Goal: Task Accomplishment & Management: Manage account settings

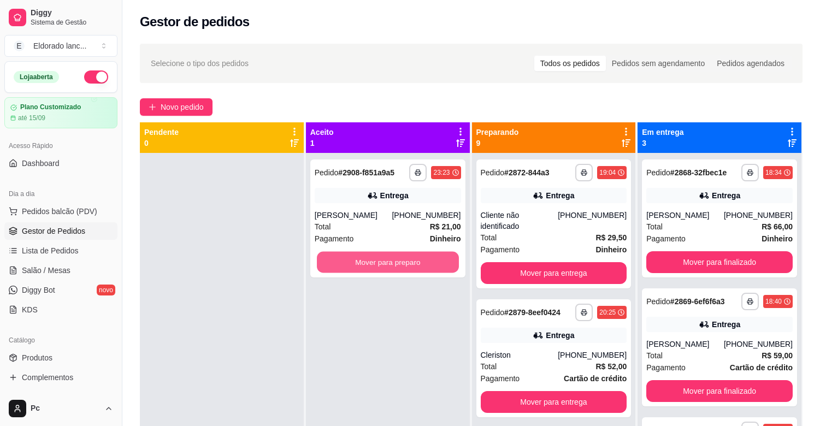
click at [371, 260] on button "Mover para preparo" at bounding box center [388, 262] width 142 height 21
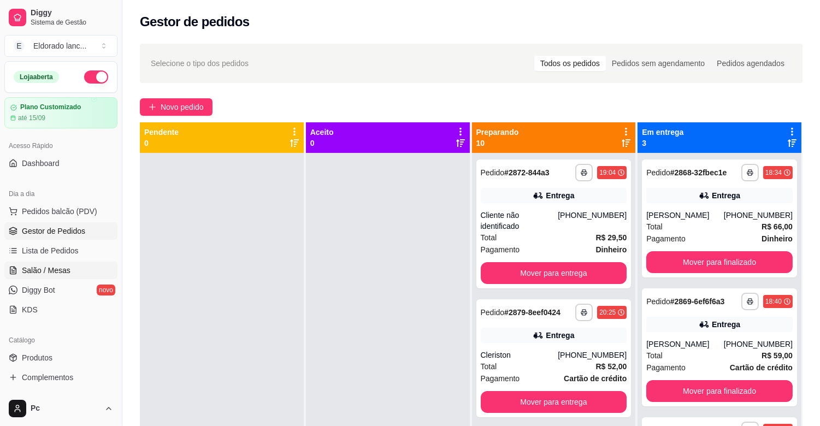
click at [46, 271] on span "Salão / Mesas" at bounding box center [46, 270] width 49 height 11
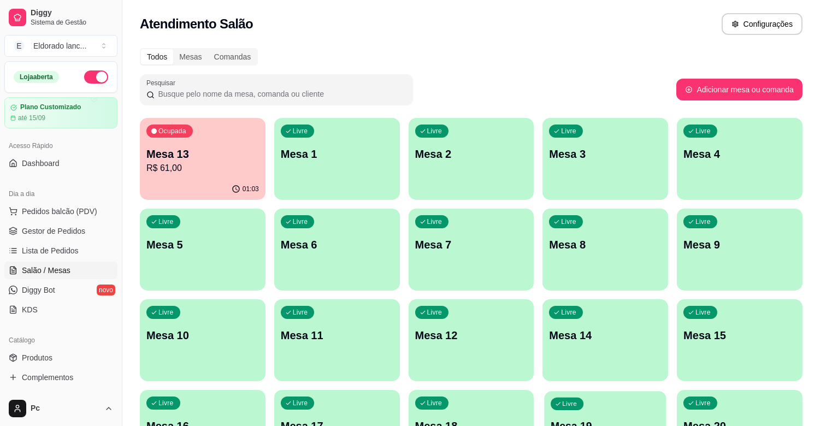
click at [652, 410] on div "Livre Mesa 19" at bounding box center [606, 424] width 122 height 67
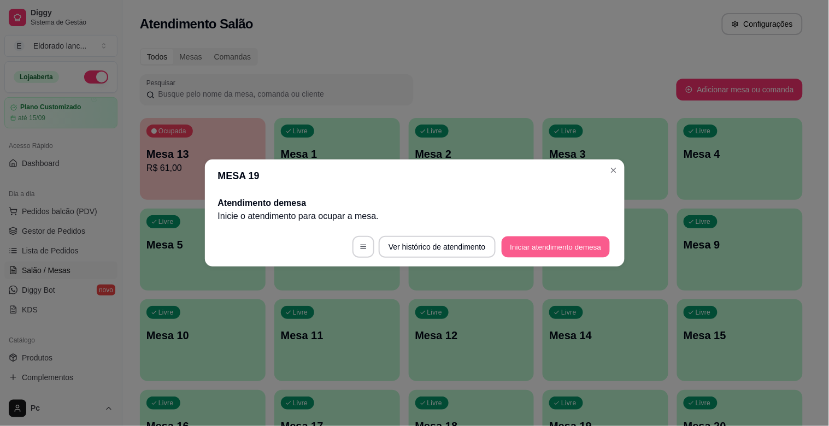
click at [529, 247] on button "Iniciar atendimento de mesa" at bounding box center [556, 247] width 108 height 21
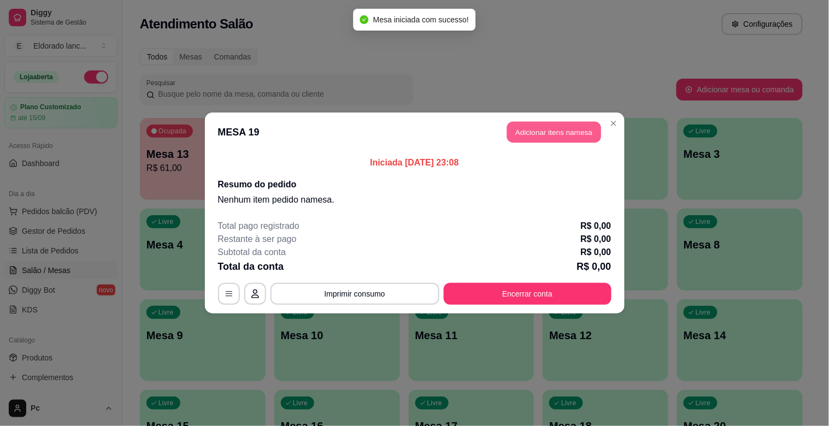
click at [542, 125] on button "Adicionar itens na mesa" at bounding box center [554, 132] width 94 height 21
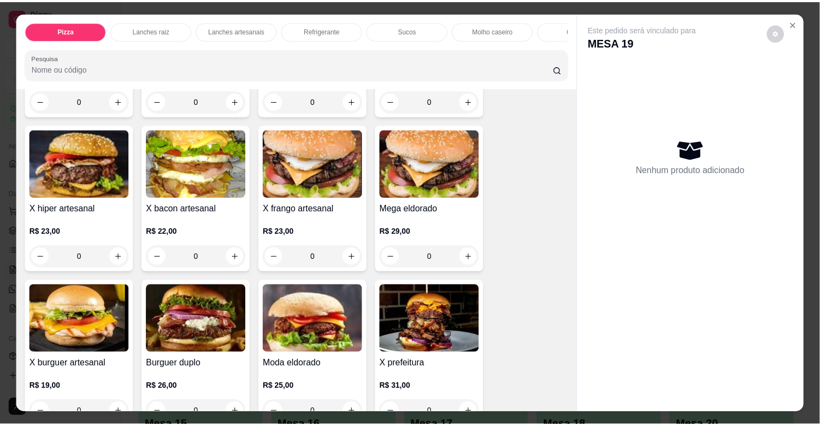
scroll to position [1205, 0]
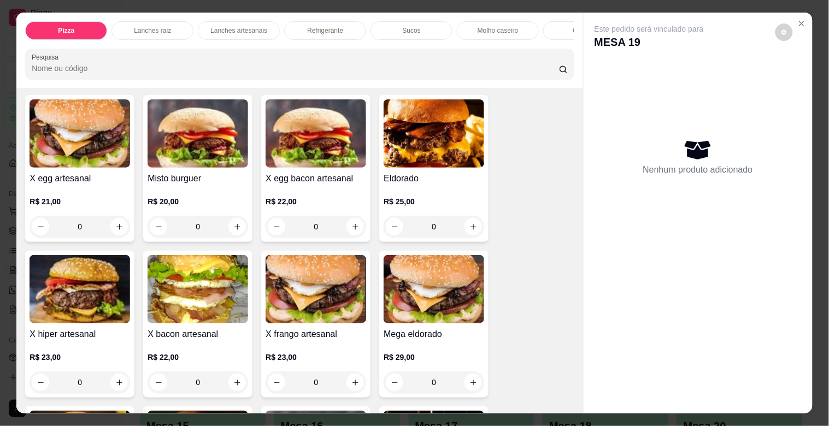
click at [111, 226] on div "0" at bounding box center [80, 227] width 101 height 22
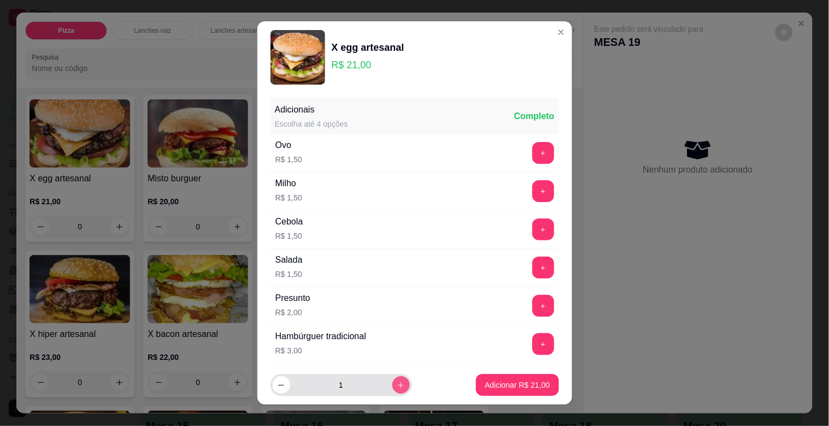
click at [392, 391] on button "increase-product-quantity" at bounding box center [400, 385] width 17 height 17
type input "2"
click at [485, 385] on p "Adicionar R$ 42,00" at bounding box center [517, 385] width 65 height 11
type input "2"
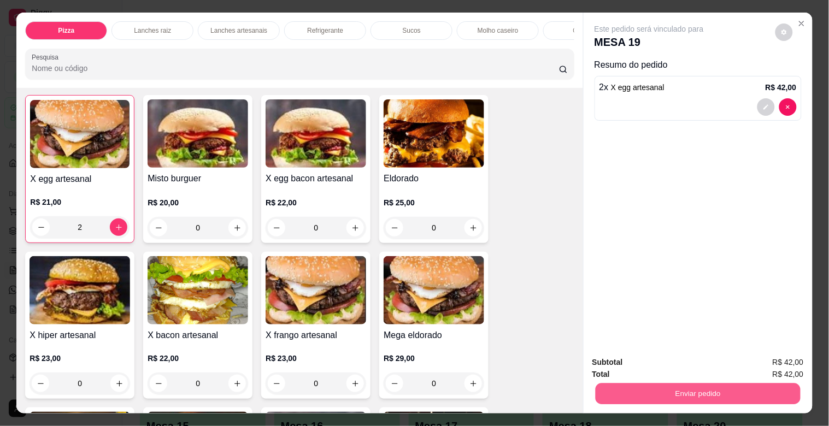
click at [626, 392] on button "Enviar pedido" at bounding box center [697, 393] width 205 height 21
click at [636, 359] on button "Não registrar e enviar pedido" at bounding box center [662, 362] width 110 height 20
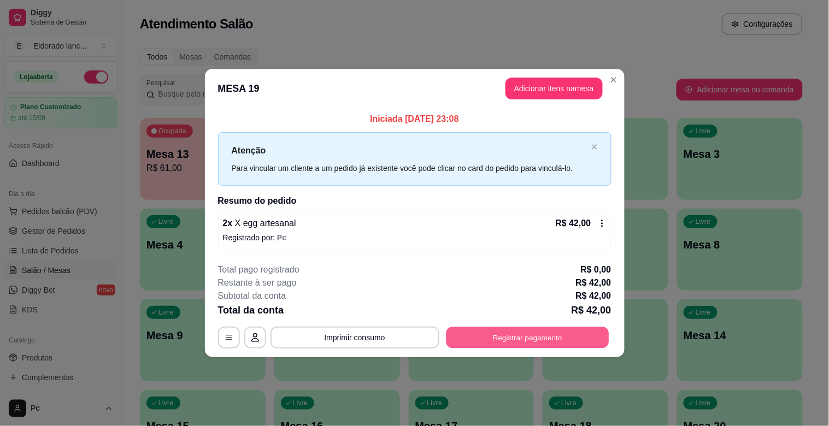
click at [590, 343] on button "Registrar pagamento" at bounding box center [527, 337] width 163 height 21
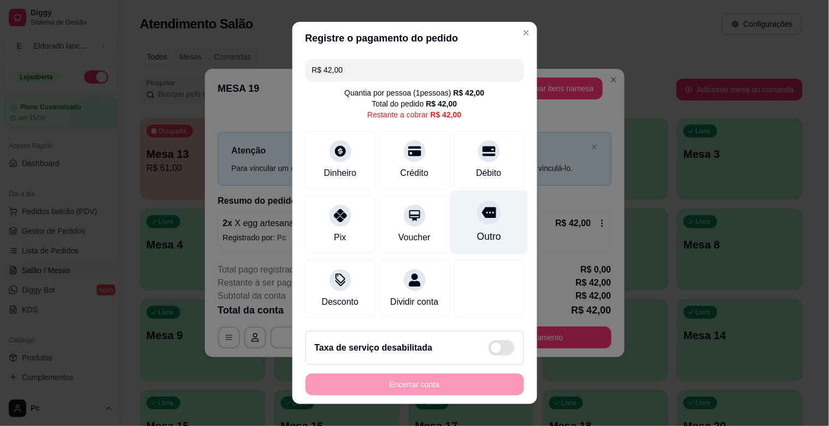
click at [483, 231] on div "Outro" at bounding box center [488, 223] width 77 height 64
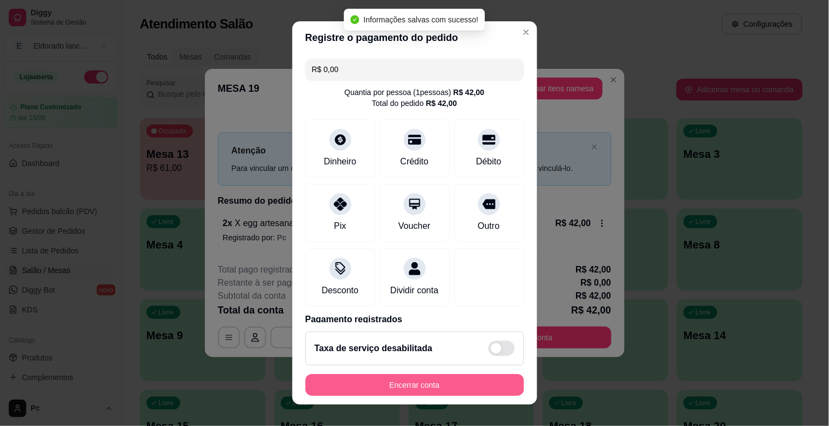
type input "R$ 0,00"
click at [443, 383] on button "Encerrar conta" at bounding box center [415, 385] width 212 height 21
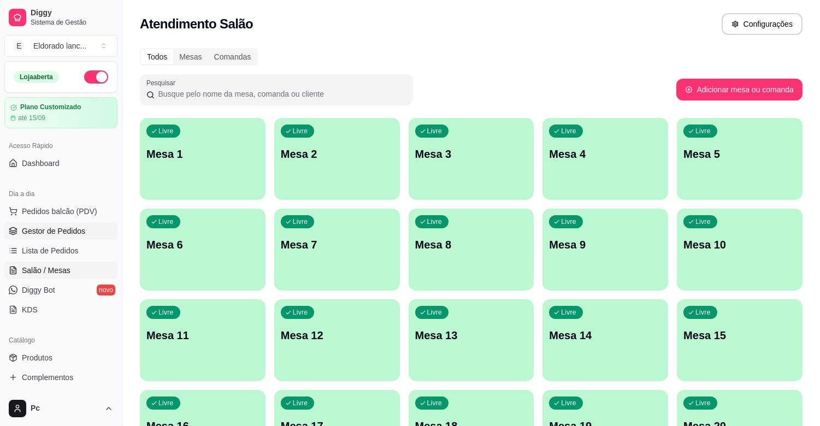
click at [20, 236] on link "Gestor de Pedidos" at bounding box center [60, 230] width 113 height 17
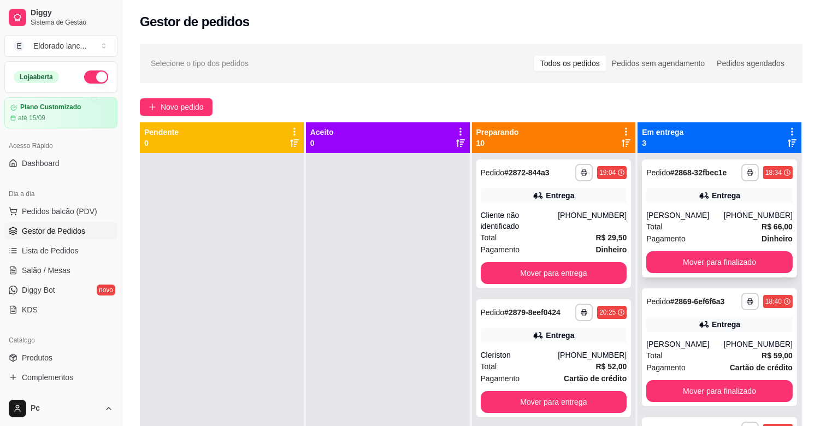
click at [672, 214] on div "[PERSON_NAME]" at bounding box center [686, 215] width 78 height 11
click at [687, 265] on button "Mover para finalizado" at bounding box center [720, 262] width 146 height 22
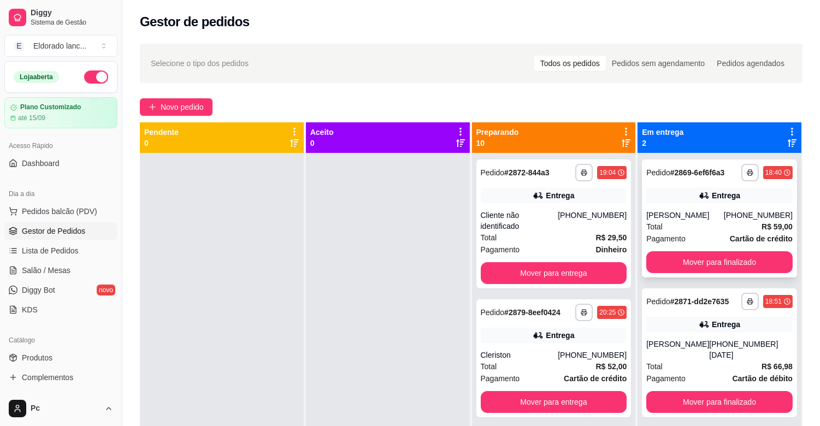
click at [691, 226] on div "Total R$ 59,00" at bounding box center [720, 227] width 146 height 12
click at [731, 263] on button "Mover para finalizado" at bounding box center [720, 262] width 142 height 21
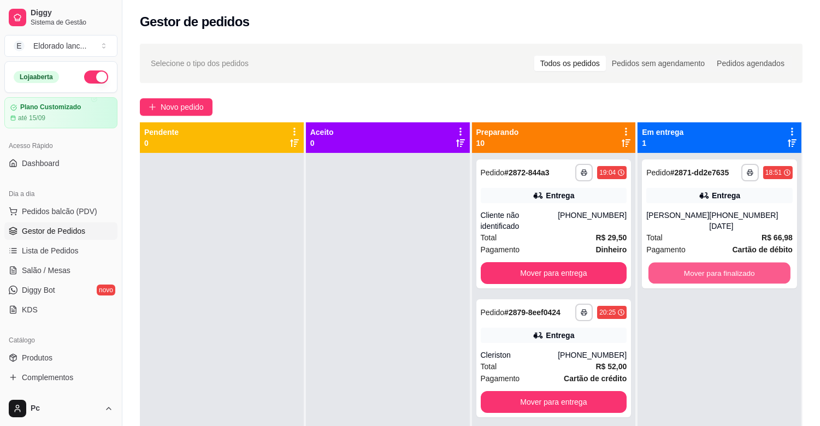
click at [731, 263] on button "Mover para finalizado" at bounding box center [720, 273] width 142 height 21
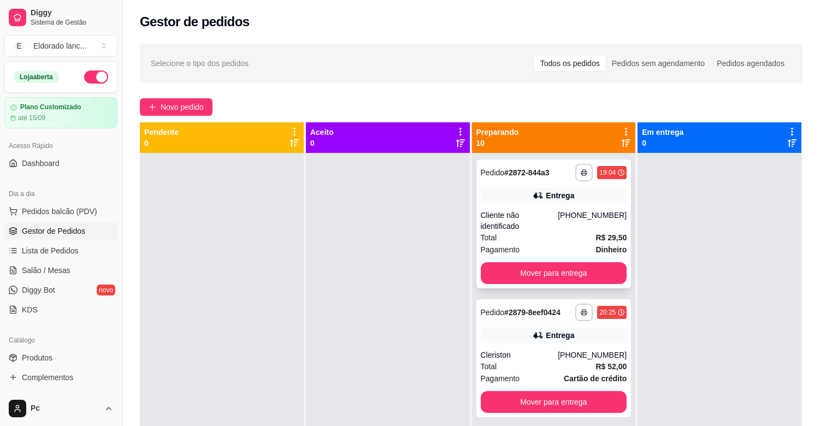
click at [572, 227] on div "[PHONE_NUMBER]" at bounding box center [592, 221] width 69 height 22
click at [588, 266] on button "Mover para entrega" at bounding box center [554, 273] width 142 height 21
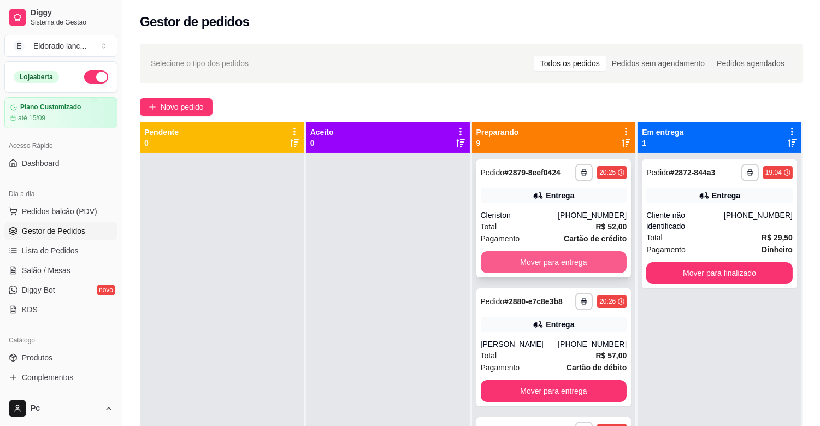
click at [566, 252] on button "Mover para entrega" at bounding box center [554, 262] width 146 height 22
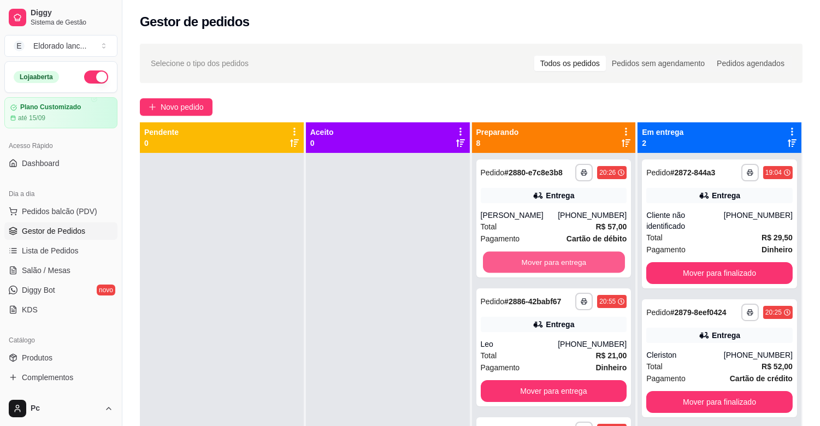
click at [566, 252] on button "Mover para entrega" at bounding box center [554, 262] width 142 height 21
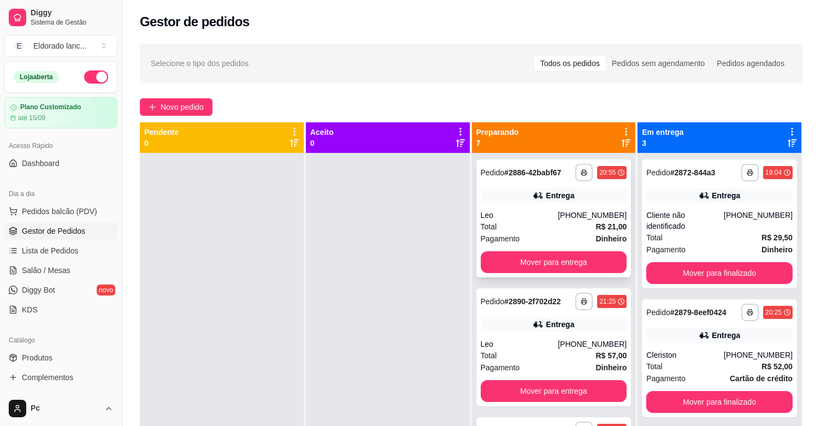
click at [574, 206] on div "**********" at bounding box center [554, 219] width 155 height 118
click at [579, 269] on button "Mover para entrega" at bounding box center [554, 262] width 142 height 21
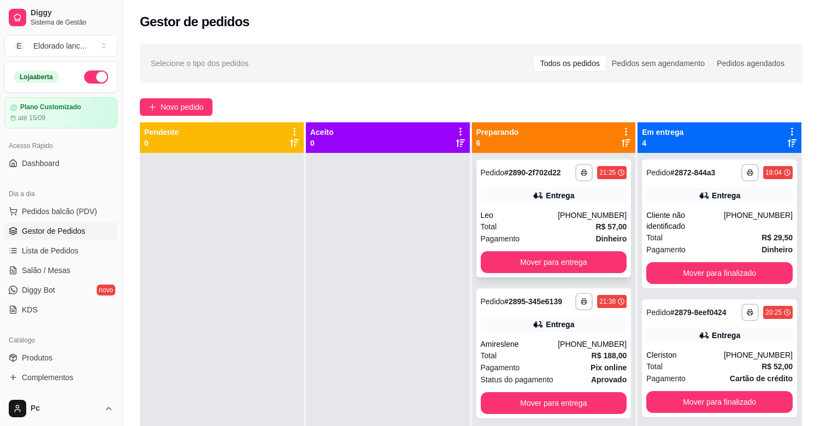
click at [544, 226] on div "Total R$ 57,00" at bounding box center [554, 227] width 146 height 12
click at [572, 253] on button "Mover para entrega" at bounding box center [554, 262] width 142 height 21
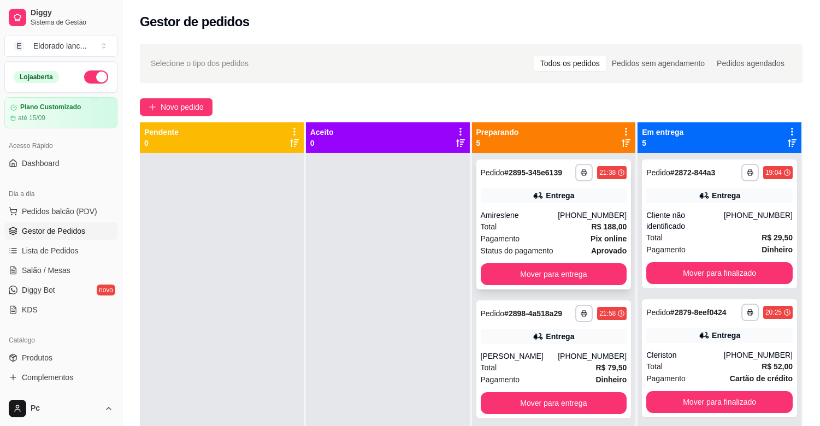
click at [570, 224] on div "Total R$ 188,00" at bounding box center [554, 227] width 146 height 12
click at [577, 270] on button "Mover para entrega" at bounding box center [554, 274] width 142 height 21
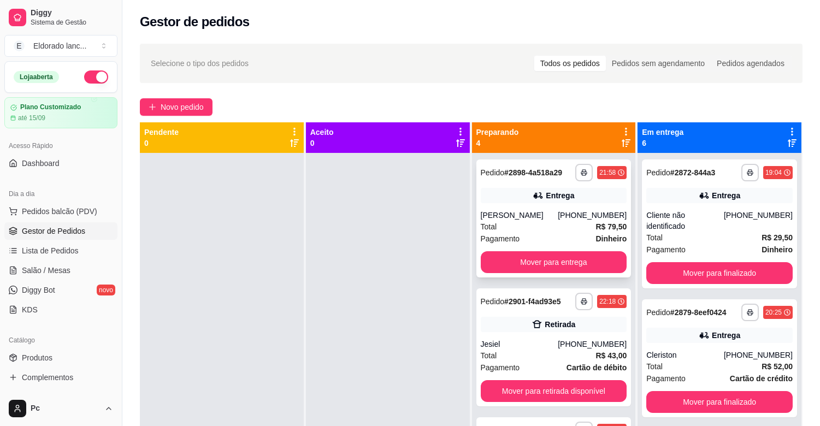
click at [572, 233] on div "Total R$ 79,50" at bounding box center [554, 227] width 146 height 12
click at [596, 273] on button "Mover para entrega" at bounding box center [554, 262] width 146 height 22
click at [552, 208] on div "**********" at bounding box center [554, 219] width 155 height 118
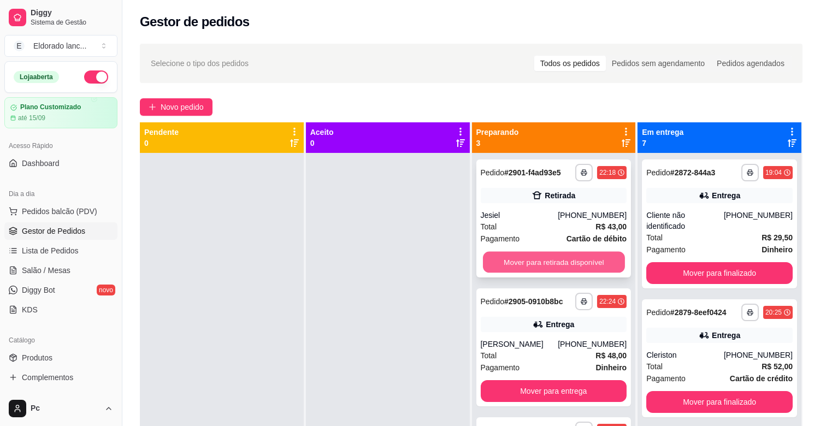
click at [600, 259] on button "Mover para retirada disponível" at bounding box center [554, 262] width 142 height 21
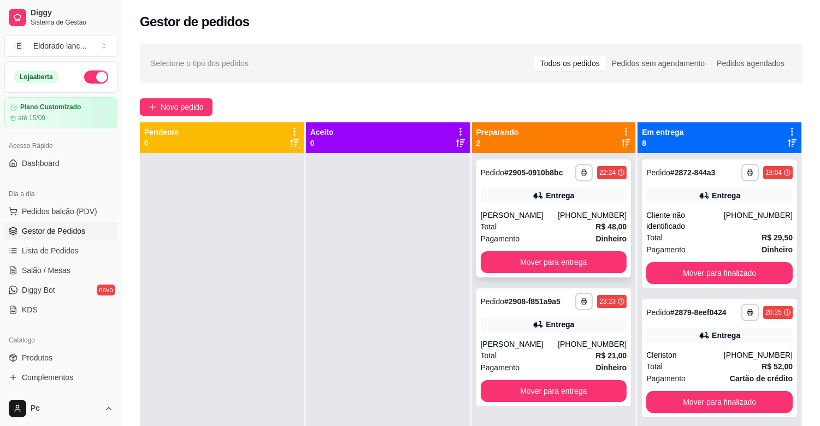
click at [549, 198] on div "Entrega" at bounding box center [560, 195] width 28 height 11
click at [586, 272] on button "Mover para entrega" at bounding box center [554, 262] width 142 height 21
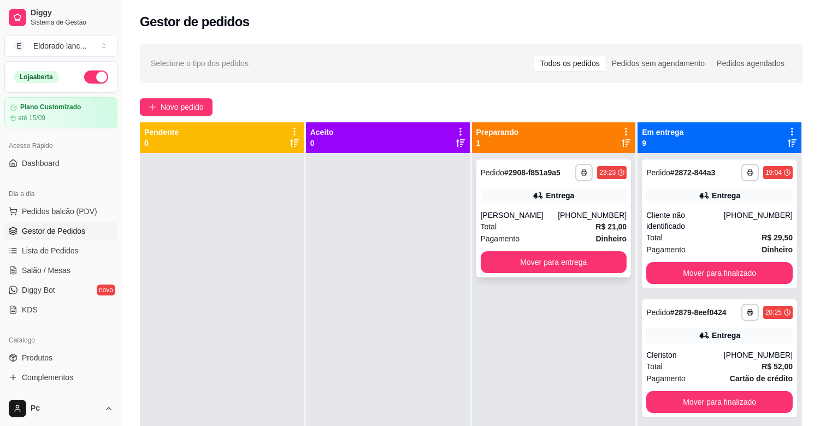
click at [574, 183] on div "**********" at bounding box center [554, 219] width 155 height 118
click at [665, 280] on button "Mover para finalizado" at bounding box center [720, 273] width 142 height 21
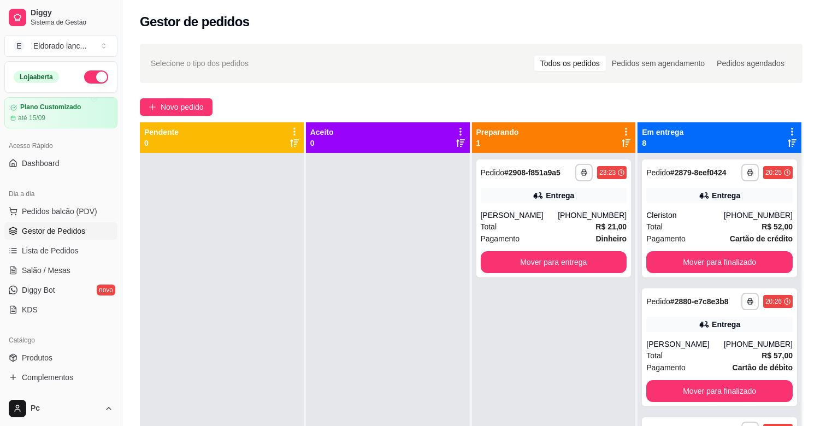
click at [665, 280] on div "**********" at bounding box center [720, 366] width 164 height 426
click at [676, 256] on button "Mover para finalizado" at bounding box center [720, 262] width 142 height 21
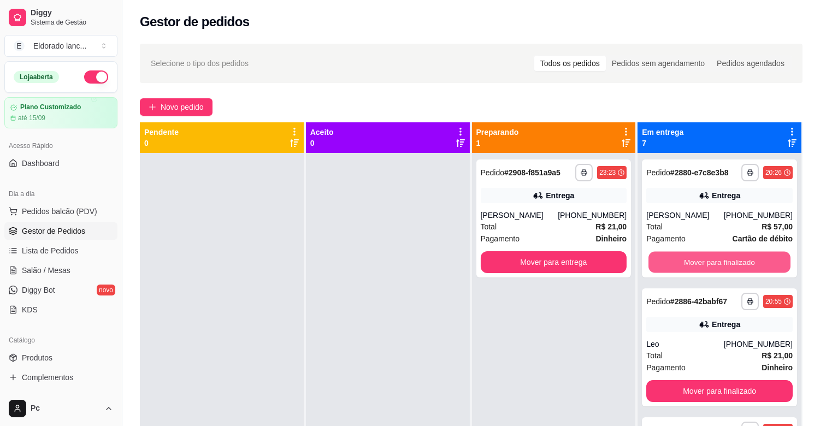
click at [676, 256] on button "Mover para finalizado" at bounding box center [720, 262] width 142 height 21
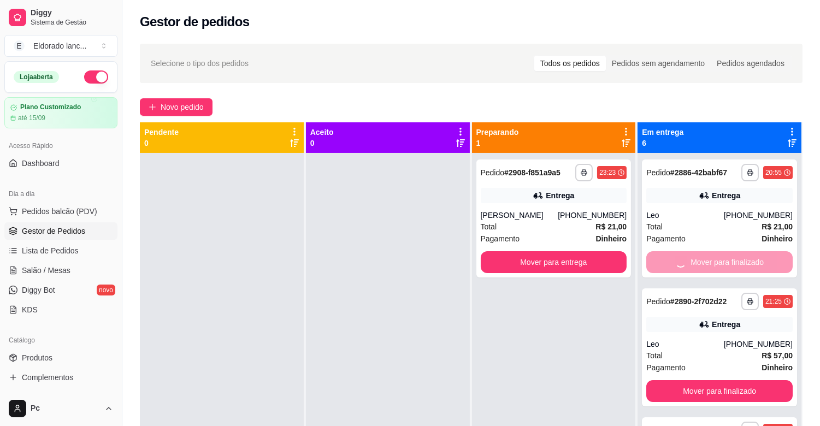
click at [676, 256] on div "Mover para finalizado" at bounding box center [720, 262] width 146 height 22
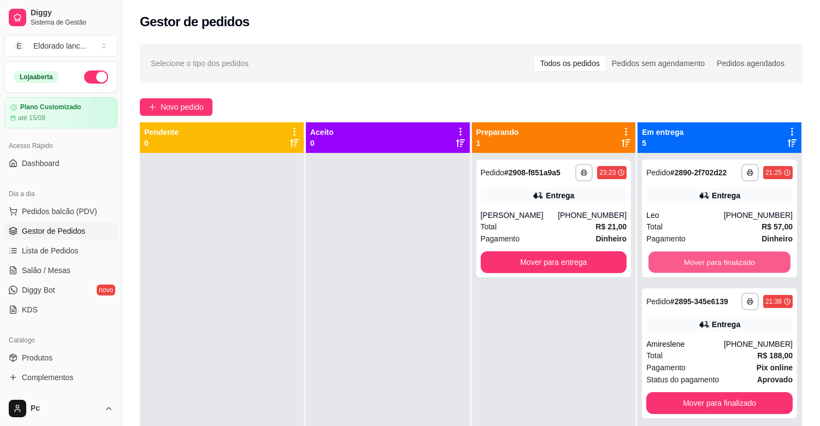
click at [676, 256] on button "Mover para finalizado" at bounding box center [720, 262] width 142 height 21
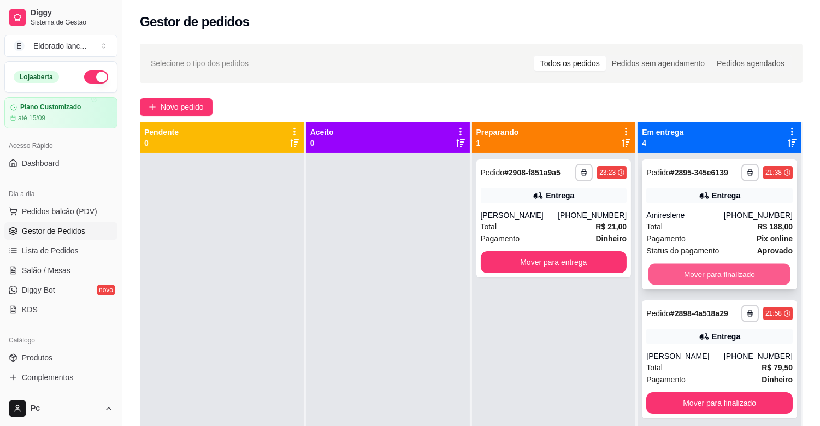
click at [675, 268] on button "Mover para finalizado" at bounding box center [720, 274] width 142 height 21
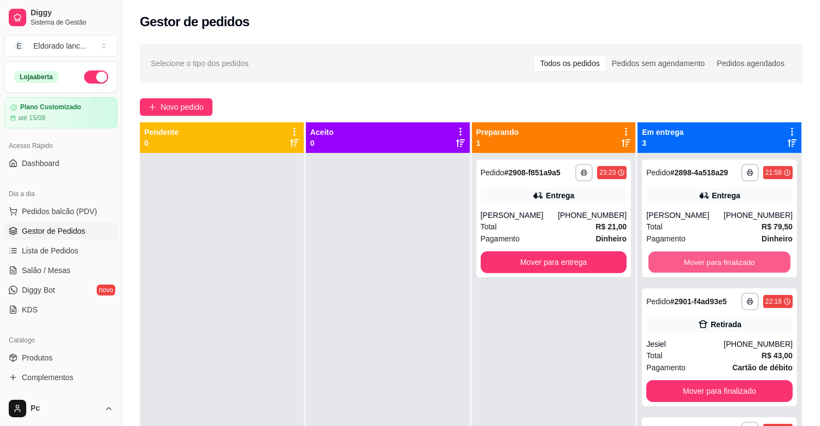
click at [675, 268] on button "Mover para finalizado" at bounding box center [720, 262] width 142 height 21
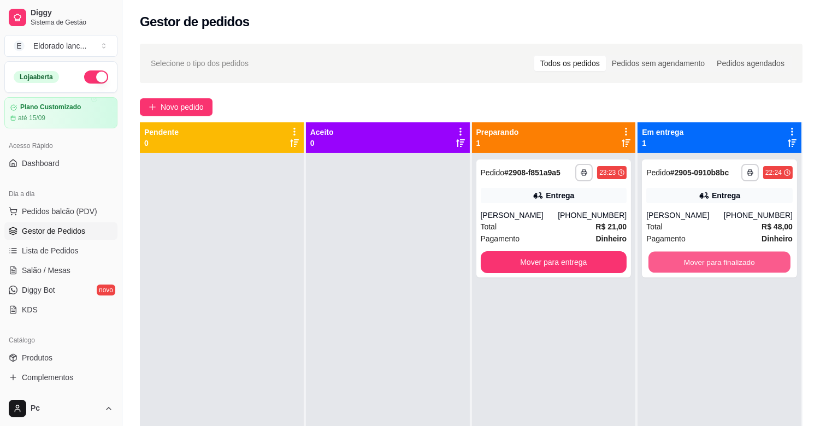
click at [675, 268] on button "Mover para finalizado" at bounding box center [720, 262] width 142 height 21
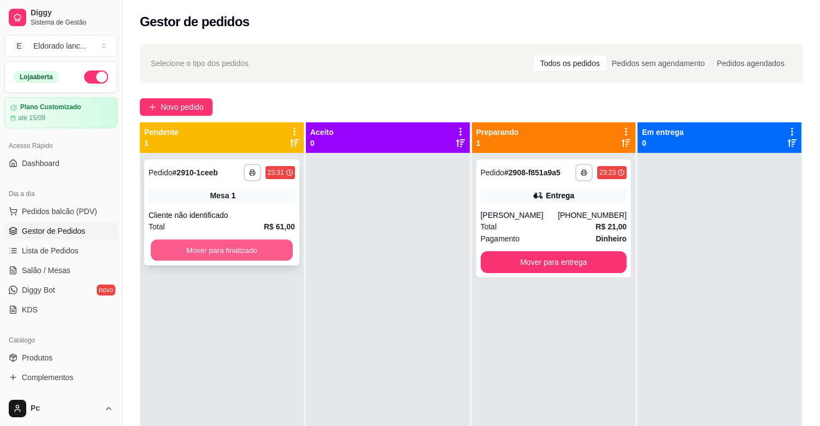
click at [242, 244] on button "Mover para finalizado" at bounding box center [222, 250] width 142 height 21
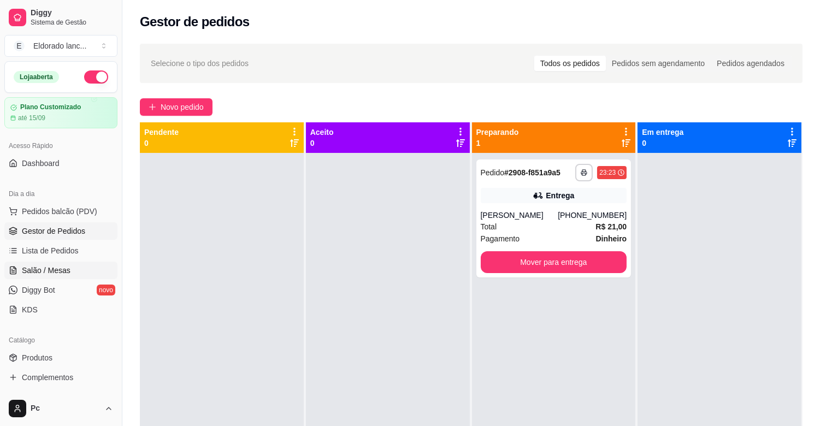
click at [61, 272] on span "Salão / Mesas" at bounding box center [46, 270] width 49 height 11
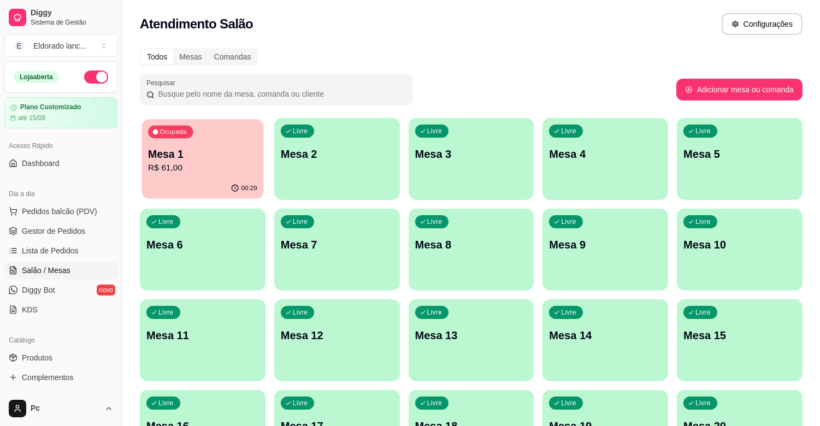
click at [205, 153] on p "Mesa 1" at bounding box center [202, 154] width 109 height 15
click at [168, 159] on p "Mesa 1" at bounding box center [202, 153] width 113 height 15
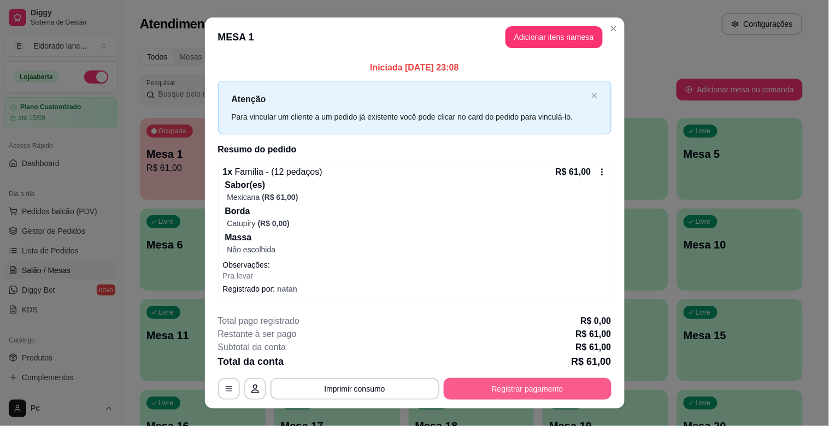
click at [444, 389] on button "Registrar pagamento" at bounding box center [528, 389] width 168 height 22
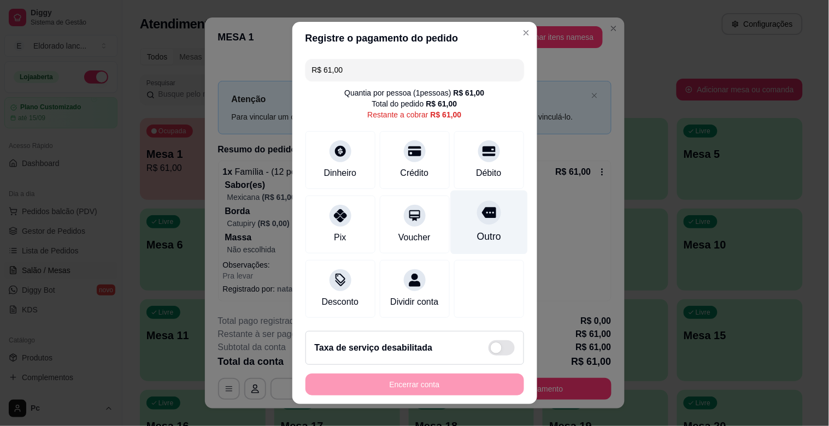
click at [451, 225] on div "Outro" at bounding box center [488, 223] width 77 height 64
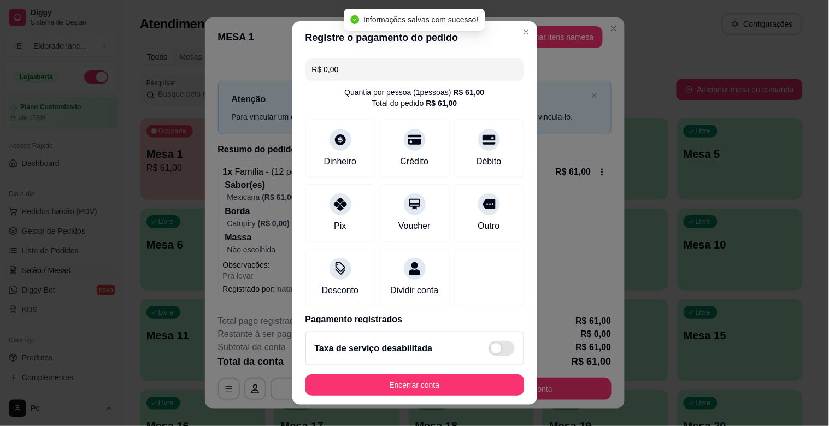
type input "R$ 0,00"
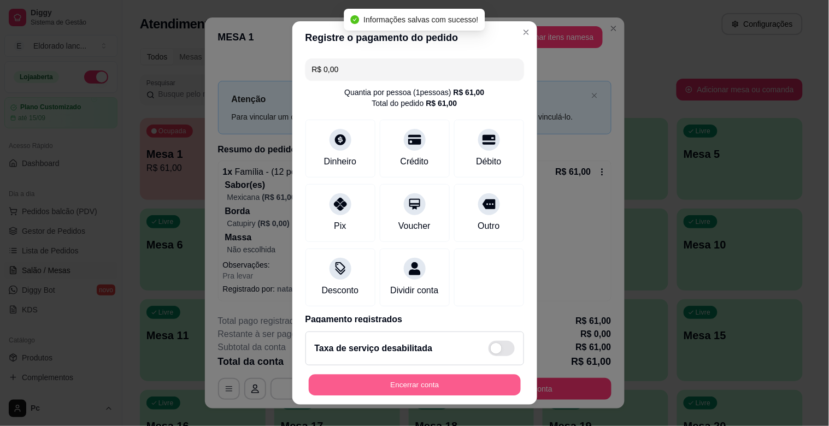
click at [397, 392] on button "Encerrar conta" at bounding box center [415, 385] width 212 height 21
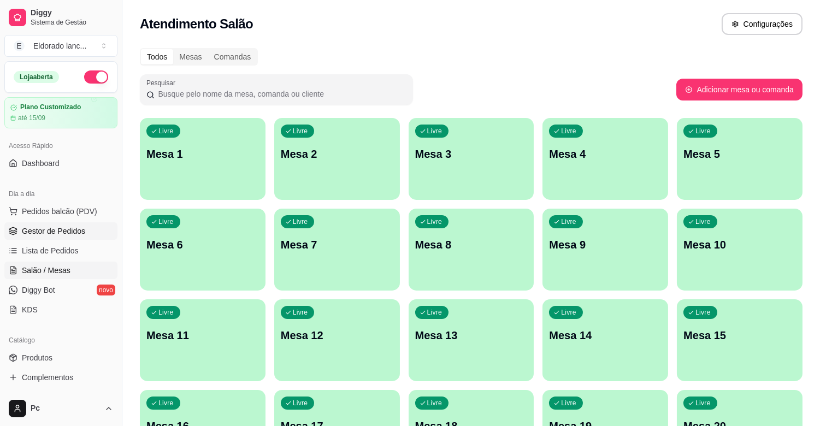
click at [69, 227] on span "Gestor de Pedidos" at bounding box center [53, 231] width 63 height 11
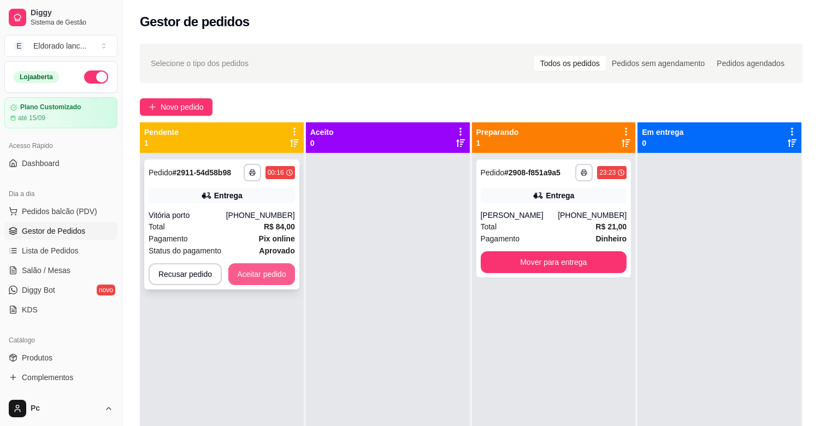
click at [268, 271] on button "Aceitar pedido" at bounding box center [261, 274] width 67 height 22
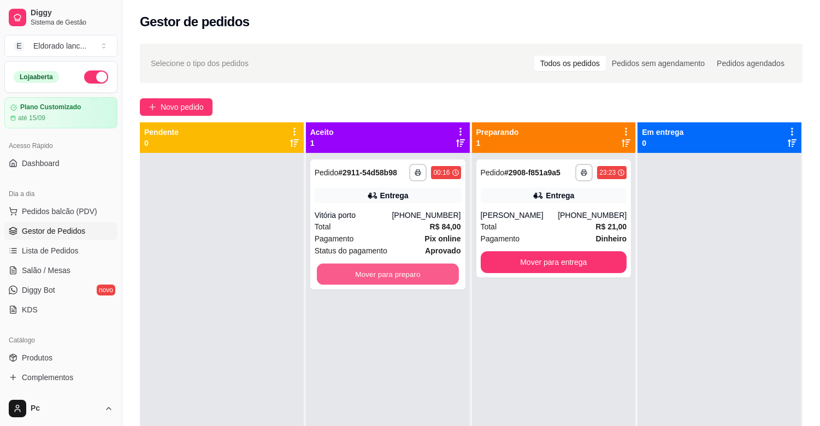
click at [401, 282] on button "Mover para preparo" at bounding box center [388, 274] width 142 height 21
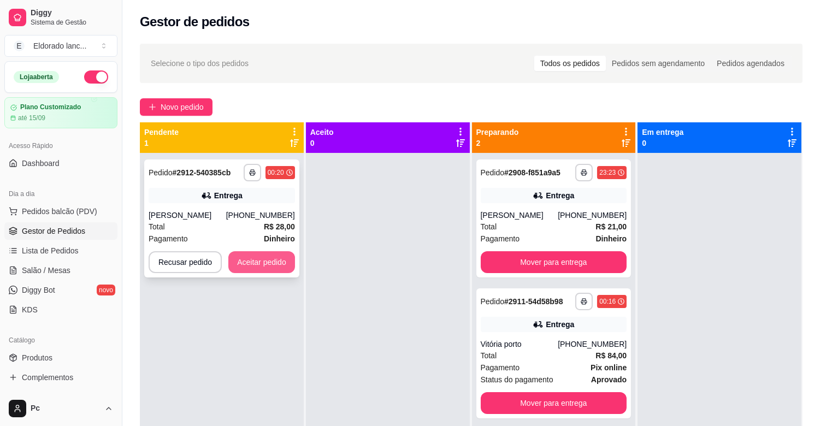
click at [274, 251] on button "Aceitar pedido" at bounding box center [261, 262] width 67 height 22
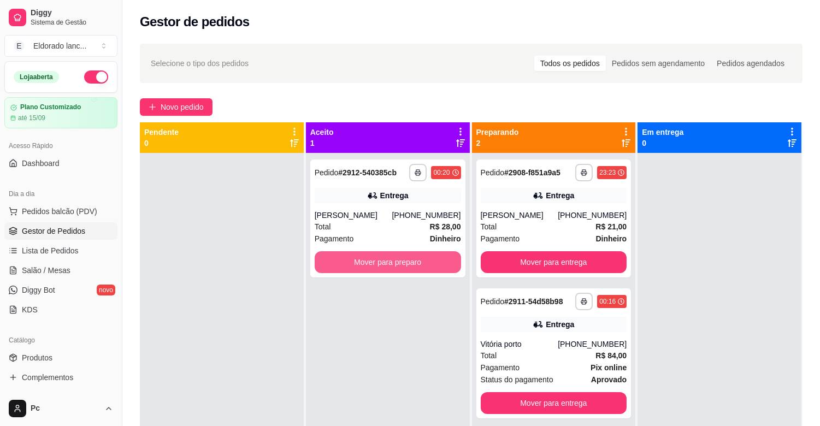
click at [368, 263] on button "Mover para preparo" at bounding box center [388, 262] width 146 height 22
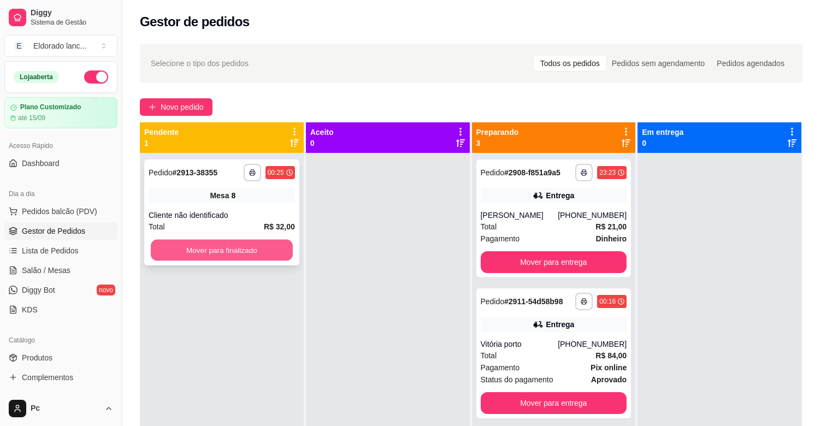
click at [258, 250] on button "Mover para finalizado" at bounding box center [222, 250] width 142 height 21
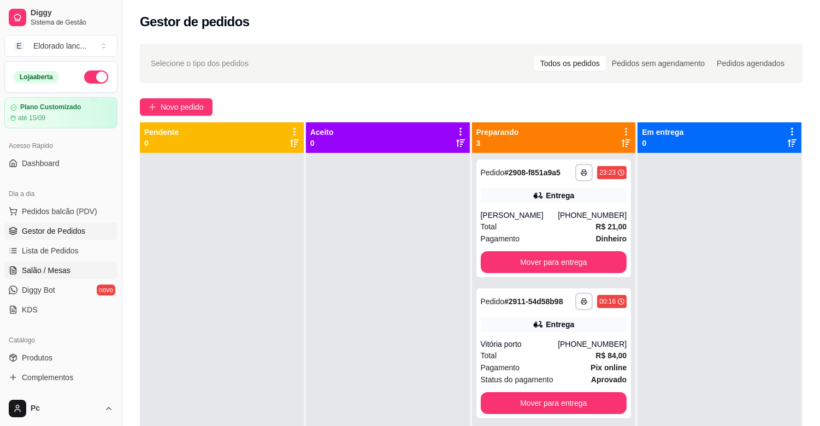
click at [48, 270] on span "Salão / Mesas" at bounding box center [46, 270] width 49 height 11
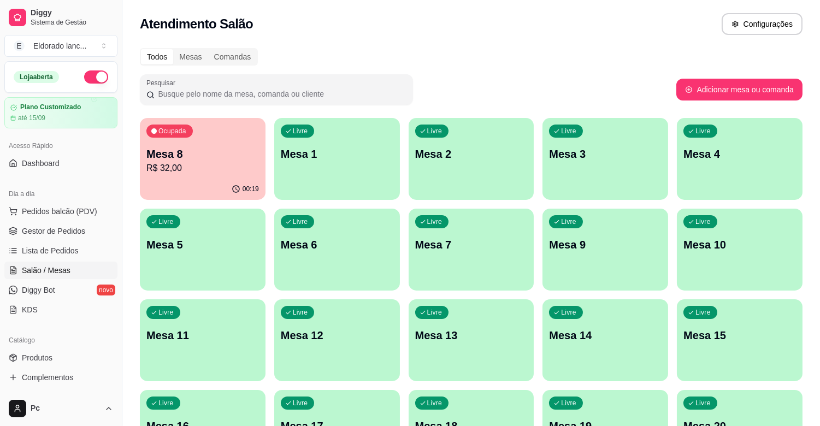
click at [709, 413] on div "Livre Mesa 20" at bounding box center [740, 424] width 126 height 69
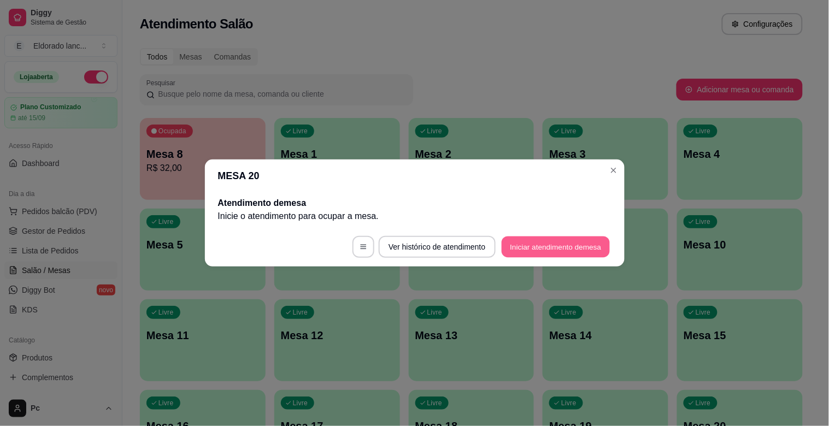
click at [547, 247] on button "Iniciar atendimento de mesa" at bounding box center [556, 247] width 108 height 21
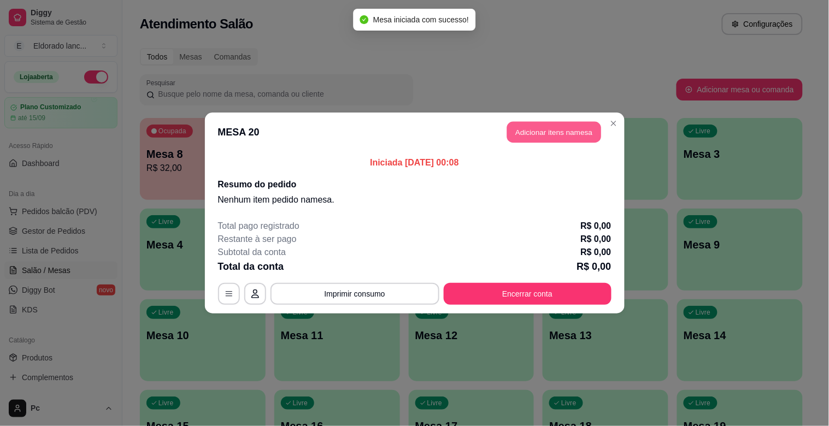
click at [559, 127] on button "Adicionar itens na mesa" at bounding box center [554, 132] width 94 height 21
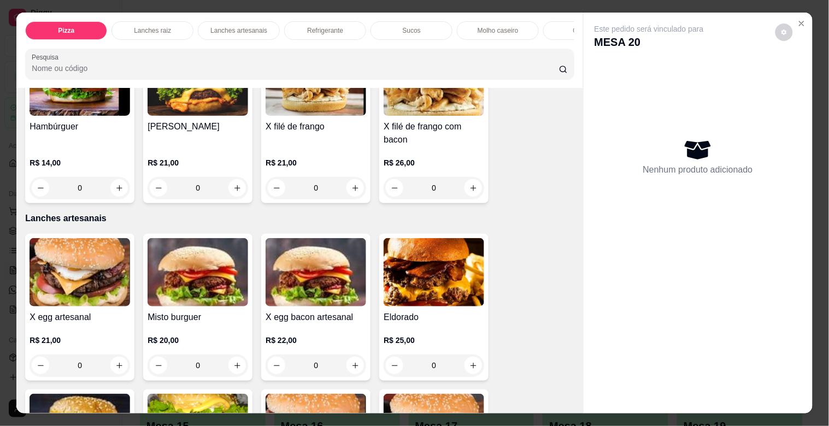
scroll to position [1310, 0]
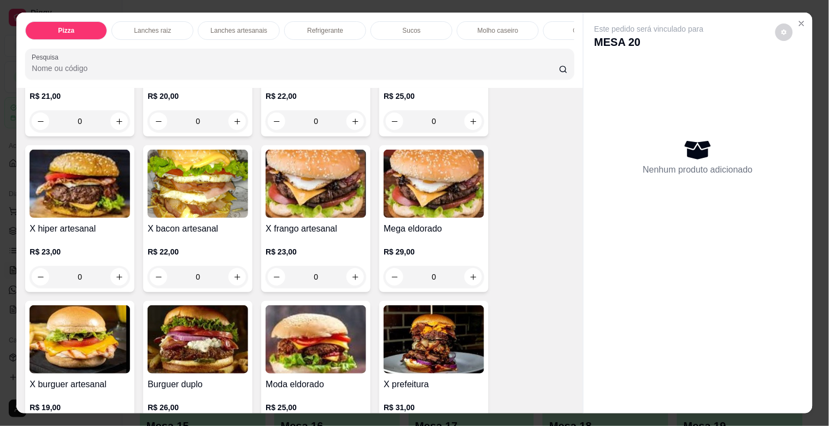
drag, startPoint x: 578, startPoint y: 242, endPoint x: 570, endPoint y: 235, distance: 11.3
click at [570, 235] on div "Pizza Lanches raiz Lanches artesanais Refrigerante Sucos Molho caseiro Cerveja …" at bounding box center [414, 213] width 796 height 401
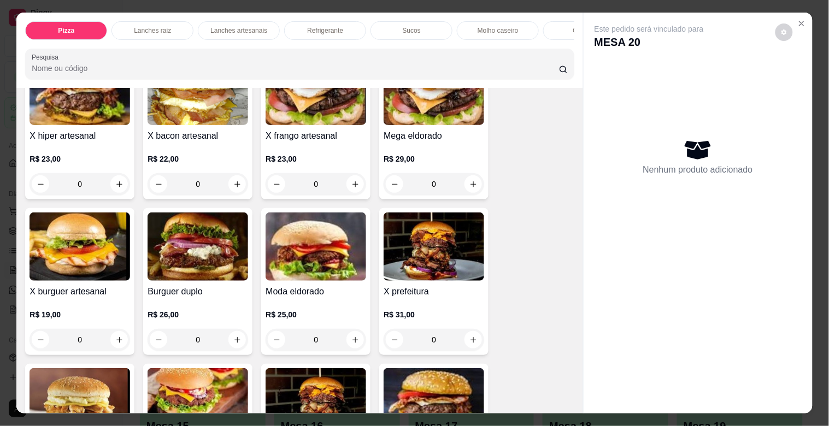
click at [561, 244] on div "Item avulso Pizza Pequena a partir de R$ 38,00 Média a partir de R$ 43,00 Grand…" at bounding box center [299, 250] width 566 height 325
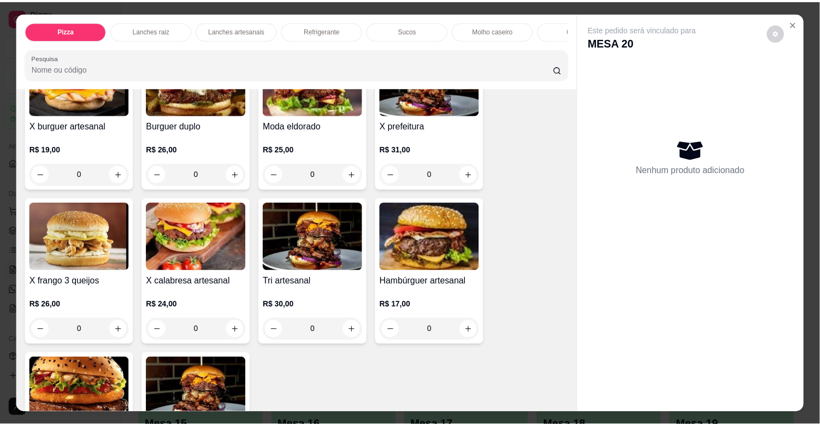
scroll to position [1549, 0]
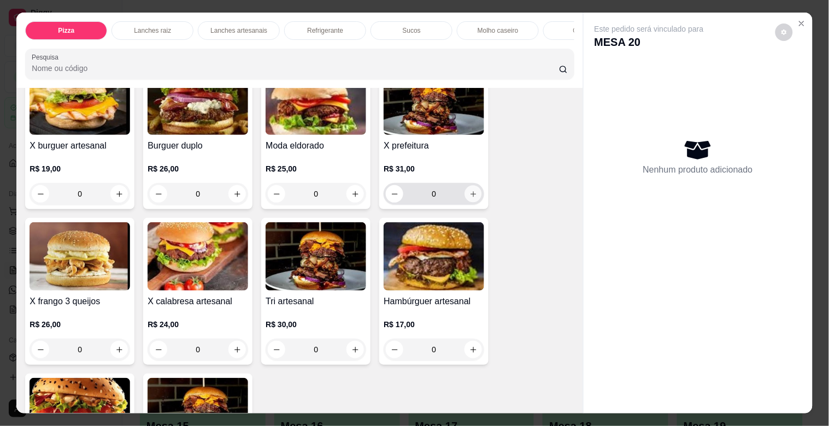
click at [470, 198] on icon "increase-product-quantity" at bounding box center [474, 194] width 8 height 8
type input "1"
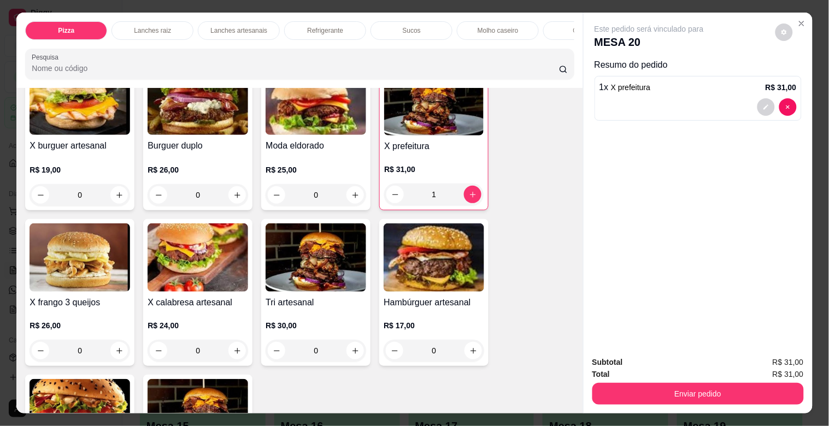
click at [635, 373] on div "Total R$ 31,00" at bounding box center [698, 374] width 212 height 12
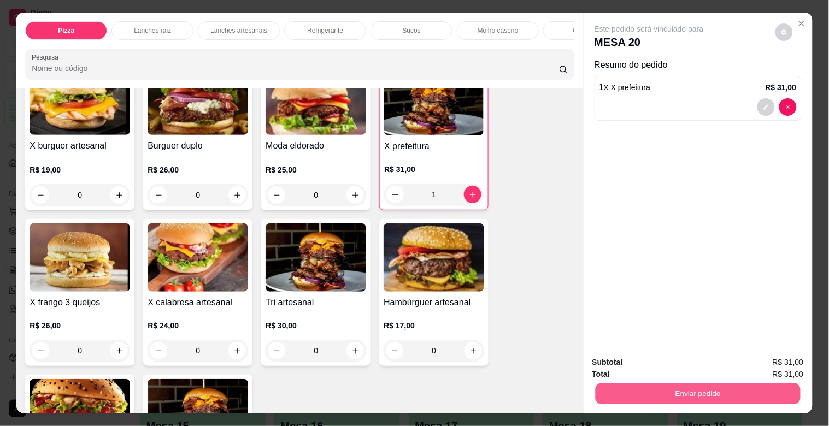
click at [636, 385] on button "Enviar pedido" at bounding box center [697, 393] width 205 height 21
click at [642, 367] on button "Não registrar e enviar pedido" at bounding box center [662, 362] width 114 height 21
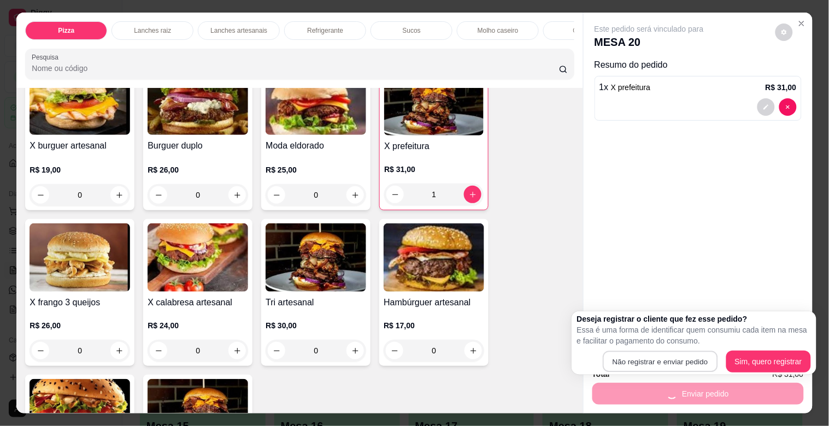
click at [642, 367] on button "Não registrar e enviar pedido" at bounding box center [660, 361] width 115 height 21
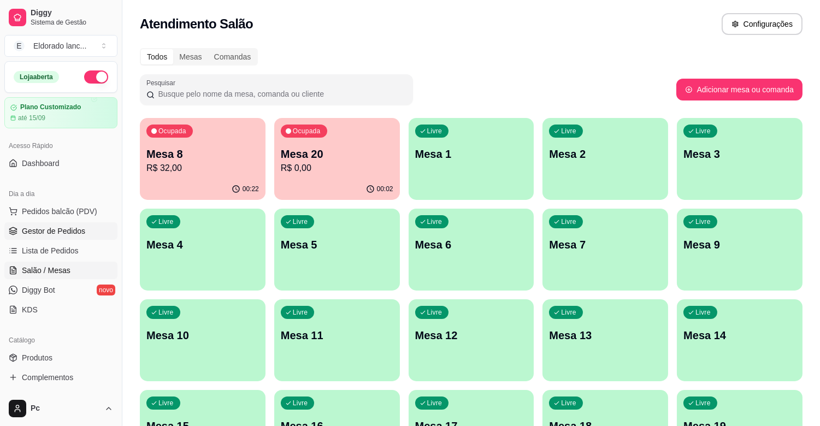
click at [50, 238] on link "Gestor de Pedidos" at bounding box center [60, 230] width 113 height 17
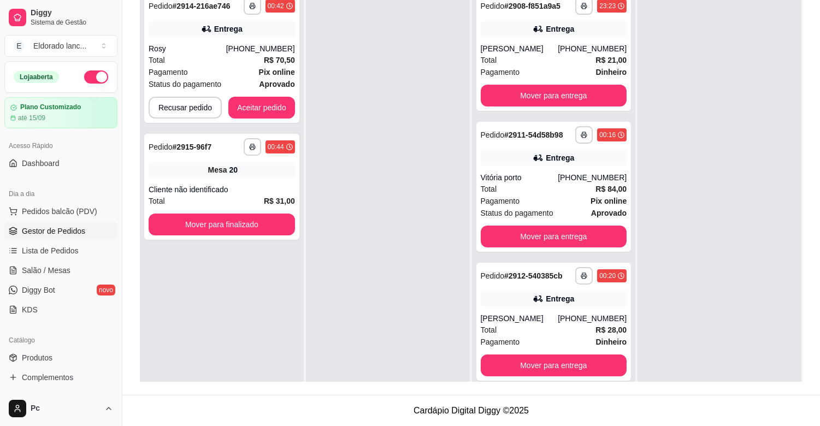
scroll to position [61, 0]
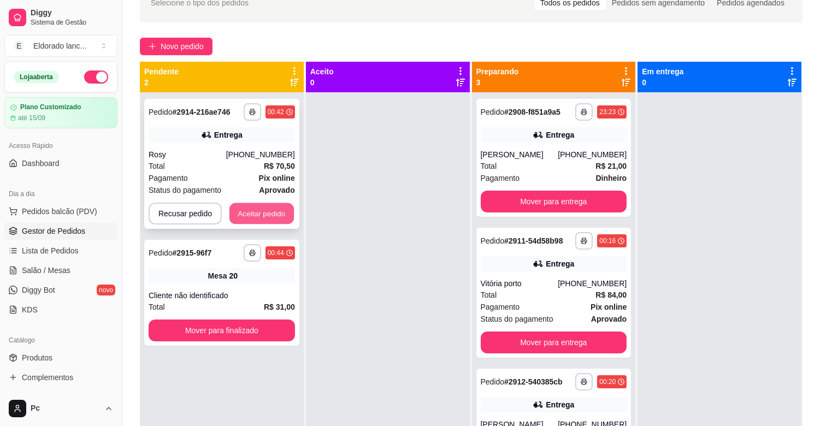
click at [270, 216] on button "Aceitar pedido" at bounding box center [262, 213] width 64 height 21
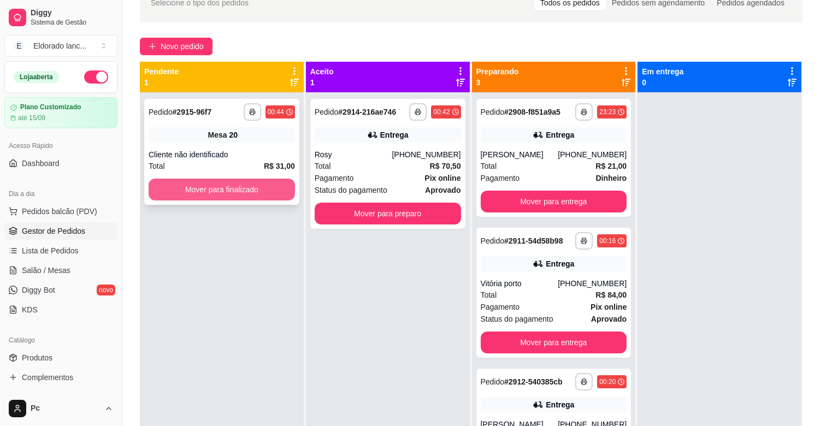
click at [268, 186] on button "Mover para finalizado" at bounding box center [222, 190] width 146 height 22
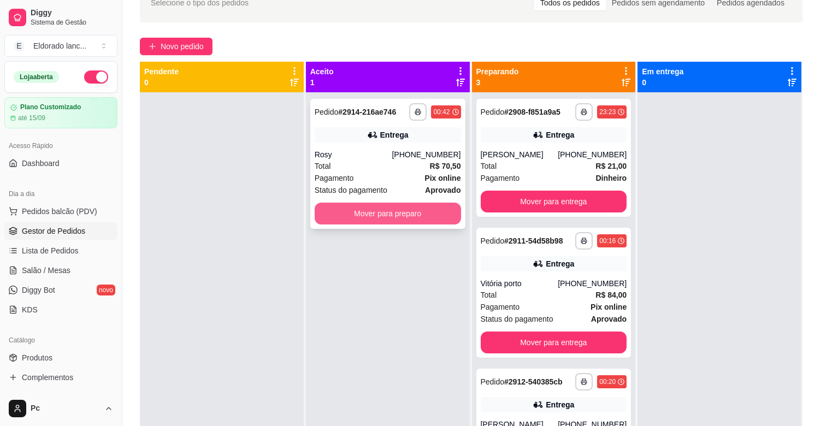
click at [379, 215] on button "Mover para preparo" at bounding box center [388, 214] width 146 height 22
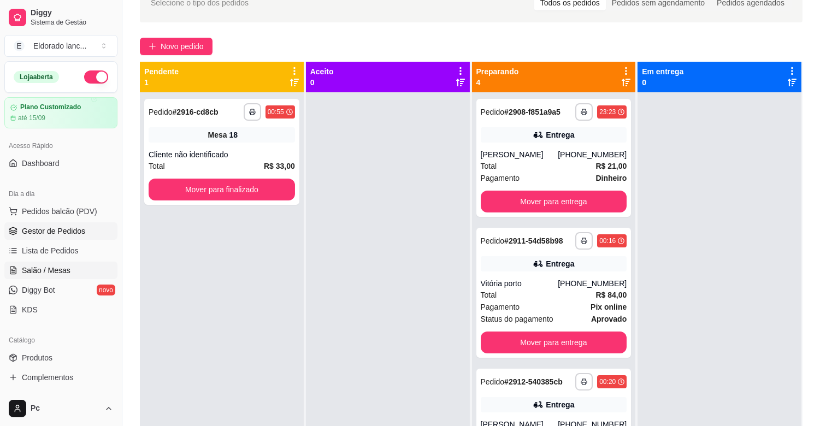
click at [70, 266] on link "Salão / Mesas" at bounding box center [60, 270] width 113 height 17
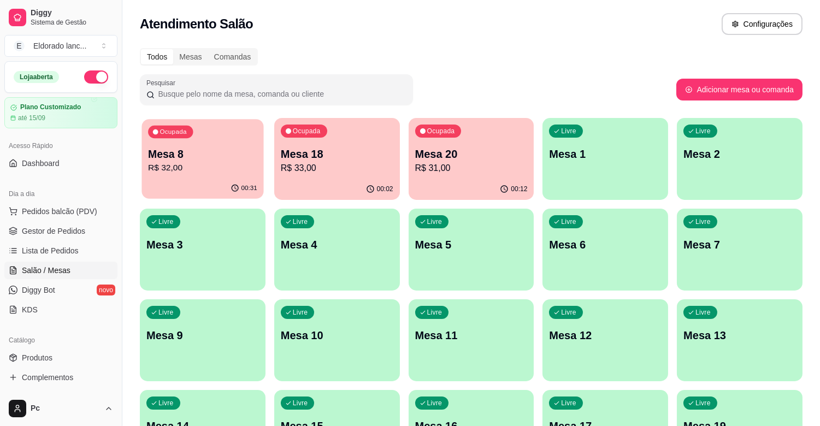
click at [182, 170] on p "R$ 32,00" at bounding box center [202, 168] width 109 height 13
click at [86, 228] on link "Gestor de Pedidos" at bounding box center [60, 230] width 113 height 17
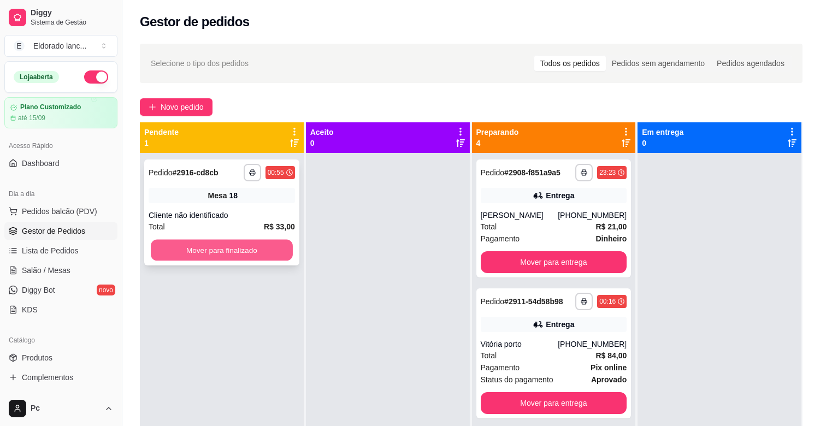
click at [176, 247] on button "Mover para finalizado" at bounding box center [222, 250] width 142 height 21
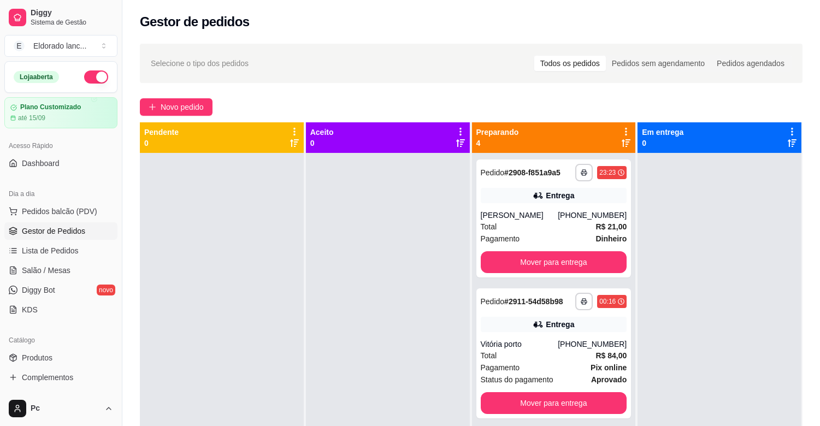
click at [91, 78] on button "button" at bounding box center [96, 77] width 24 height 13
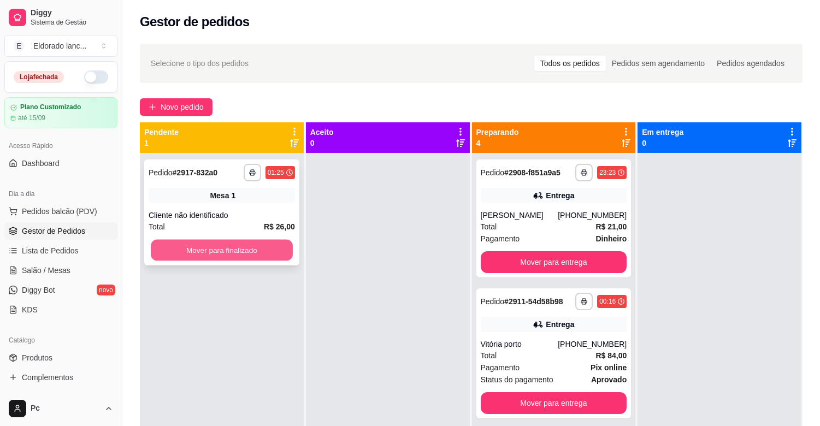
click at [225, 244] on button "Mover para finalizado" at bounding box center [222, 250] width 142 height 21
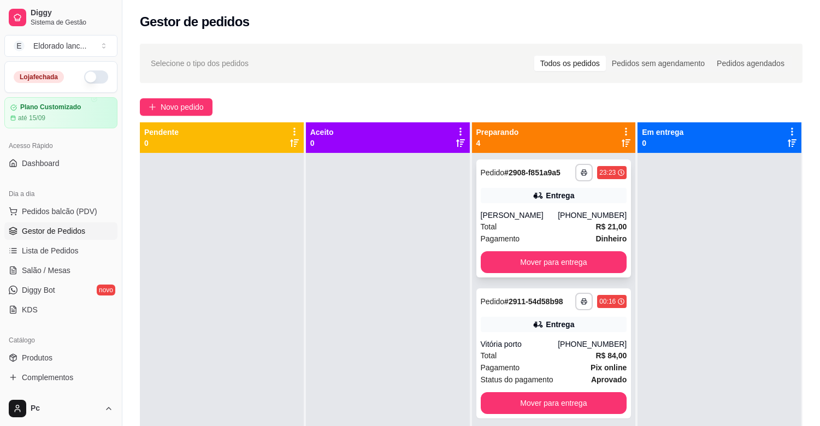
click at [526, 259] on div "**********" at bounding box center [554, 219] width 155 height 118
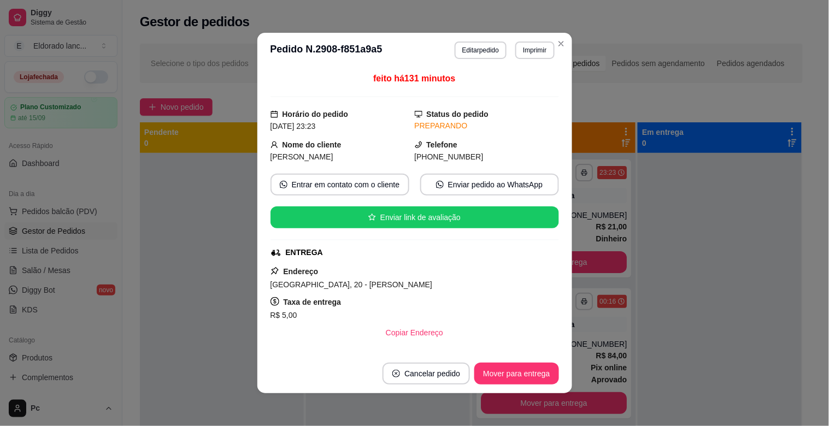
drag, startPoint x: 532, startPoint y: 270, endPoint x: 608, endPoint y: 278, distance: 76.9
click at [608, 278] on div "**********" at bounding box center [414, 213] width 829 height 426
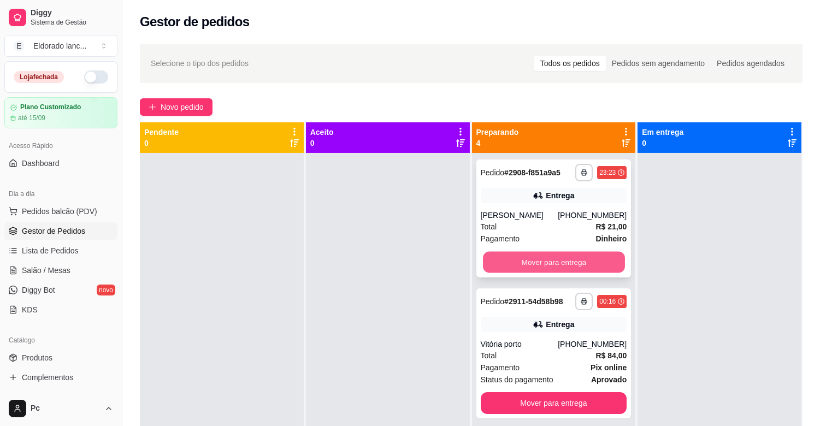
click at [598, 273] on button "Mover para entrega" at bounding box center [554, 262] width 142 height 21
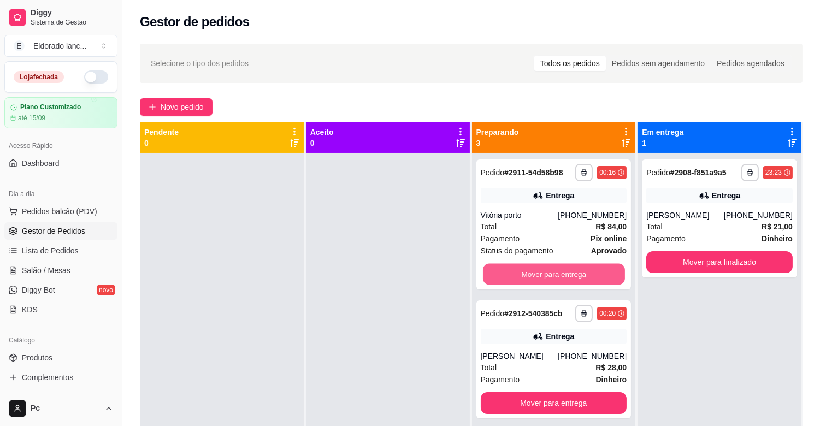
click at [598, 277] on button "Mover para entrega" at bounding box center [554, 274] width 142 height 21
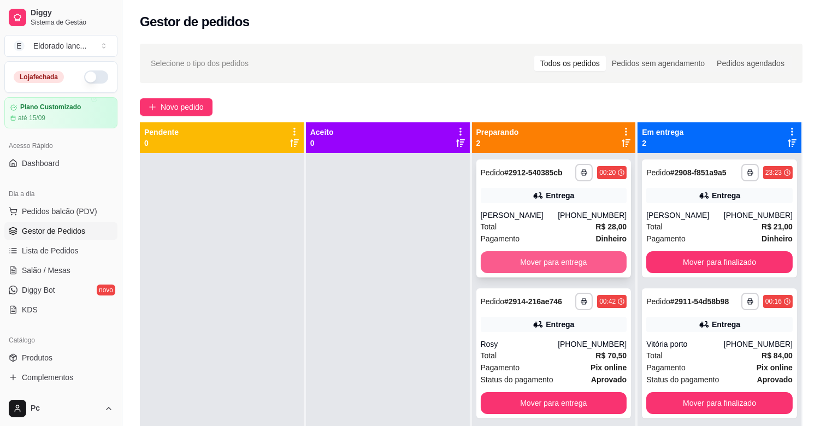
click at [589, 261] on button "Mover para entrega" at bounding box center [554, 262] width 146 height 22
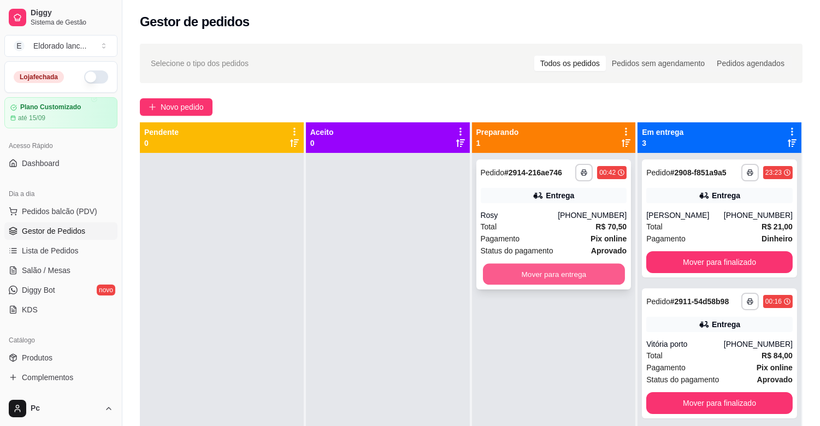
click at [589, 272] on button "Mover para entrega" at bounding box center [554, 274] width 142 height 21
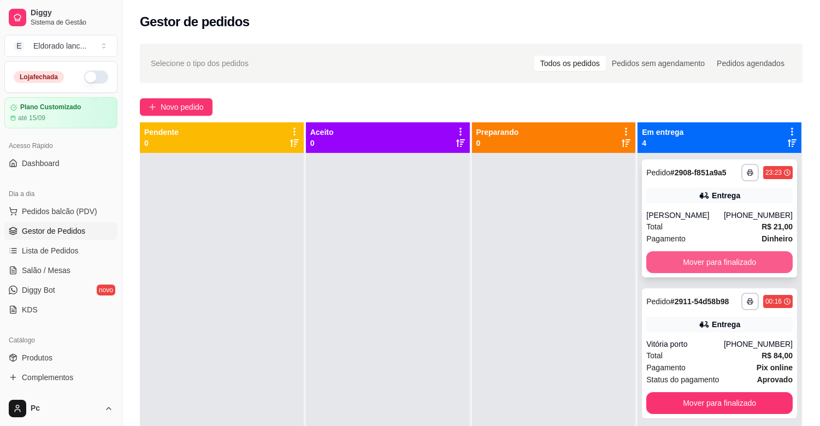
click at [677, 267] on button "Mover para finalizado" at bounding box center [720, 262] width 146 height 22
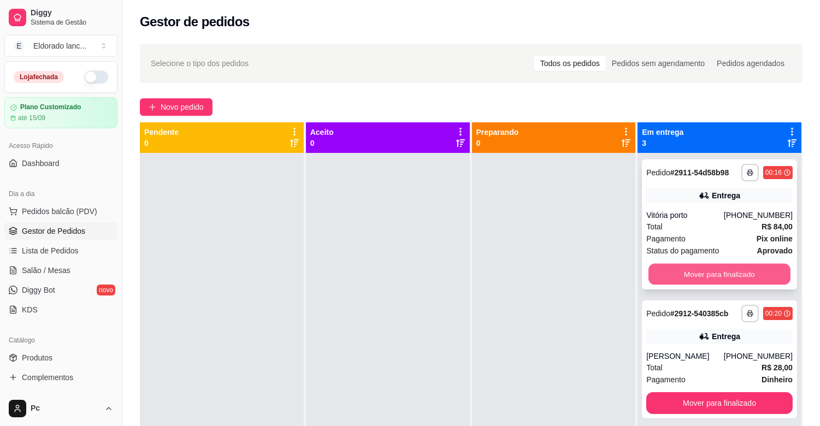
click at [677, 268] on button "Mover para finalizado" at bounding box center [720, 274] width 142 height 21
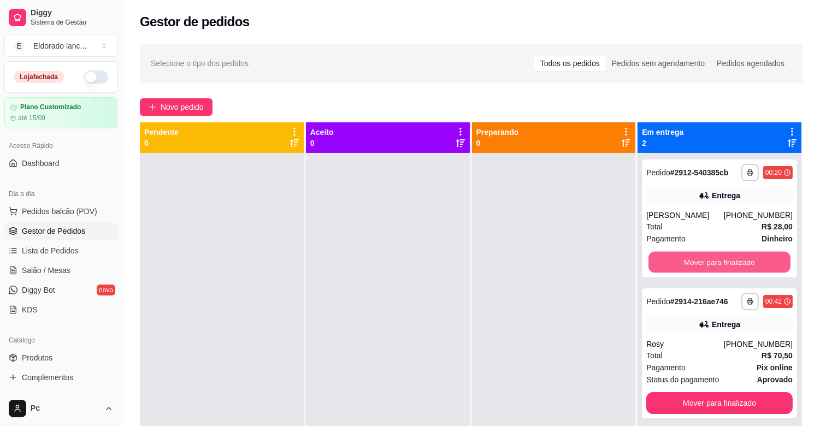
click at [677, 268] on button "Mover para finalizado" at bounding box center [720, 262] width 142 height 21
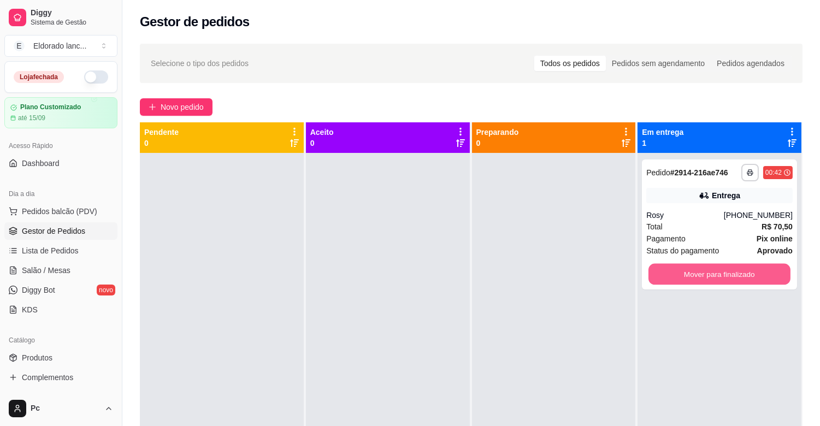
click at [677, 268] on button "Mover para finalizado" at bounding box center [720, 274] width 142 height 21
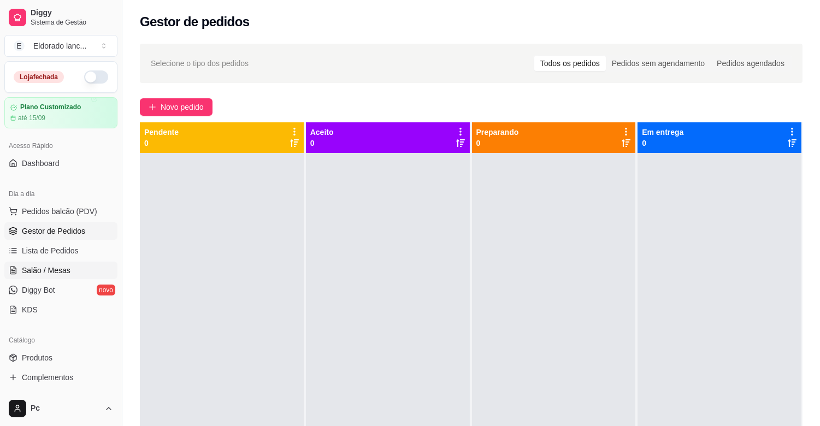
click at [62, 269] on span "Salão / Mesas" at bounding box center [46, 270] width 49 height 11
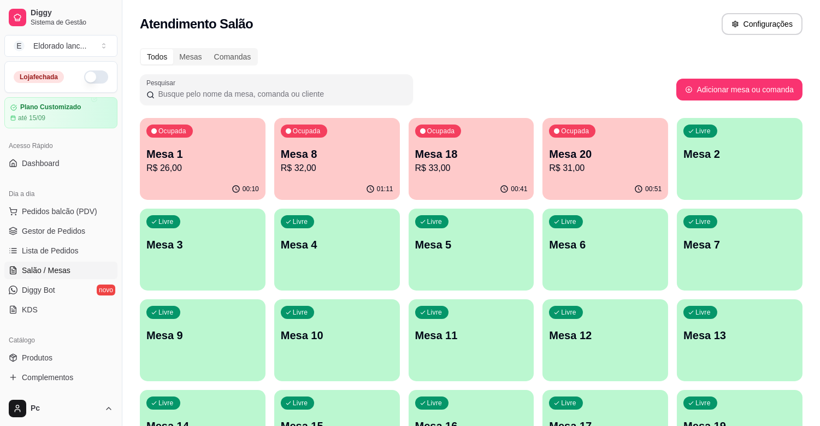
click at [219, 171] on p "R$ 26,00" at bounding box center [202, 168] width 113 height 13
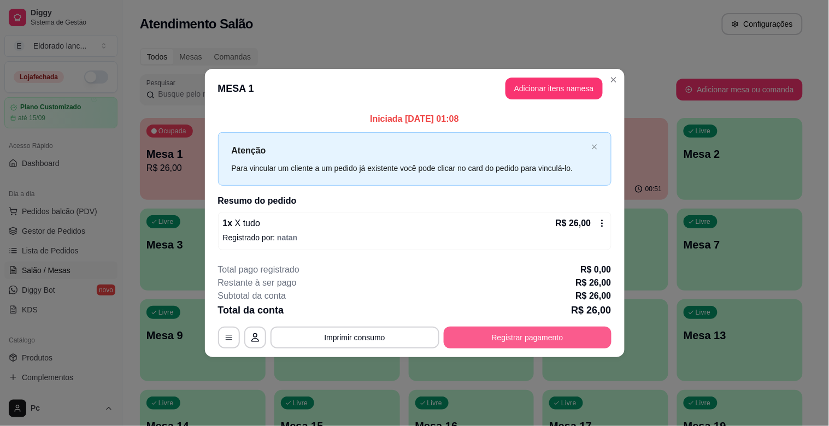
click at [478, 332] on button "Registrar pagamento" at bounding box center [528, 338] width 168 height 22
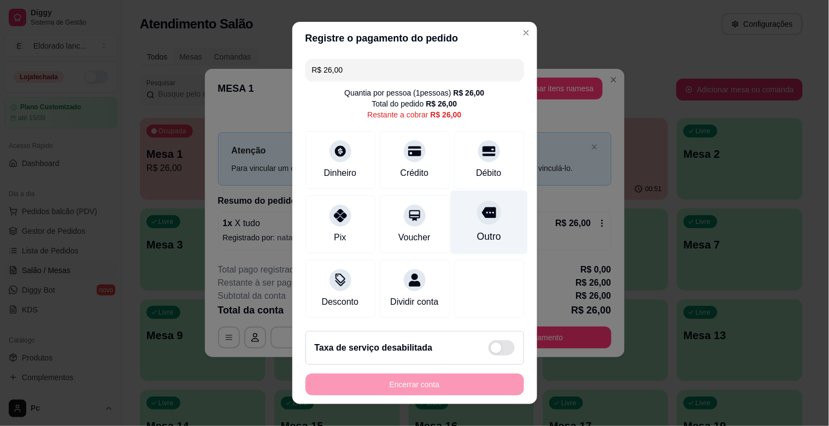
click at [477, 219] on div at bounding box center [489, 213] width 24 height 24
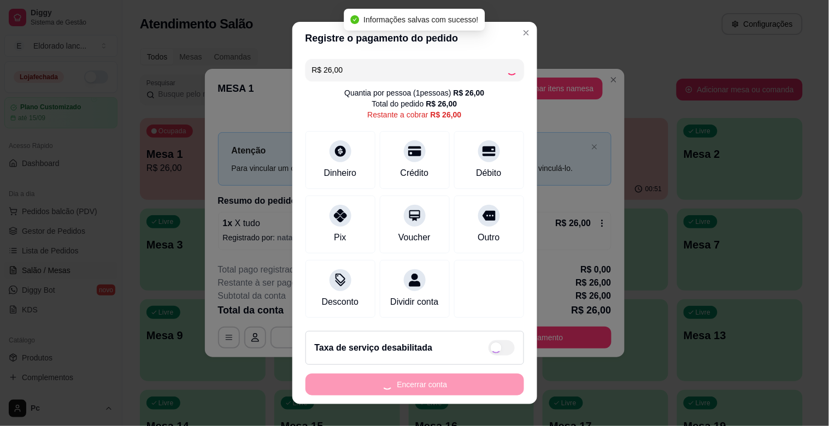
type input "R$ 0,00"
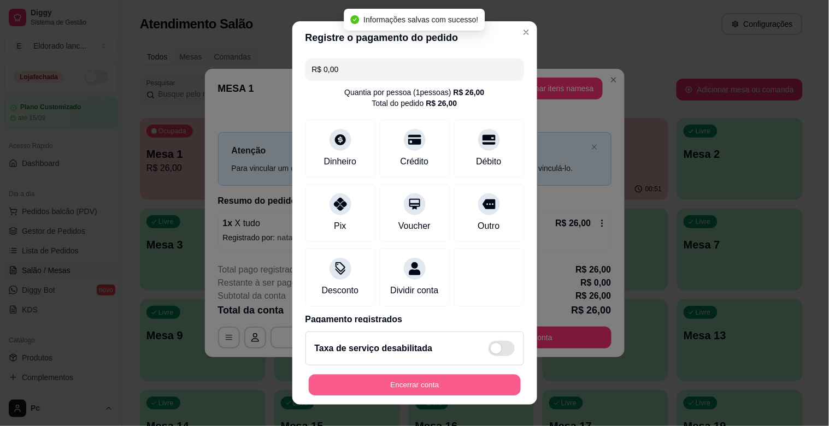
click at [457, 379] on button "Encerrar conta" at bounding box center [415, 385] width 212 height 21
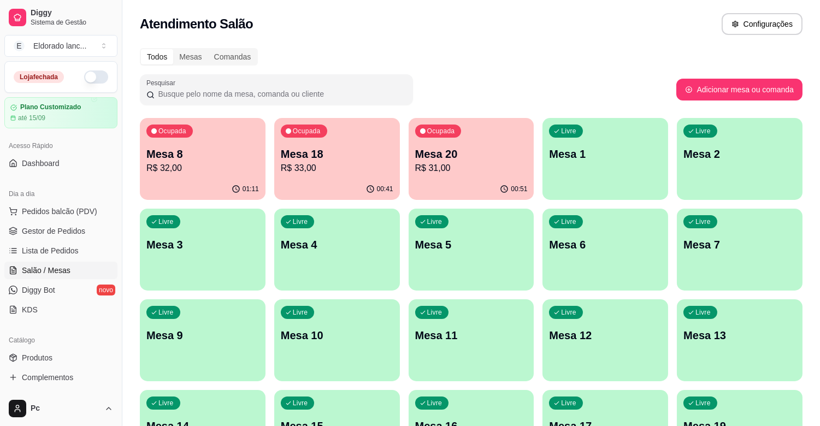
click at [365, 150] on p "Mesa 18" at bounding box center [337, 153] width 113 height 15
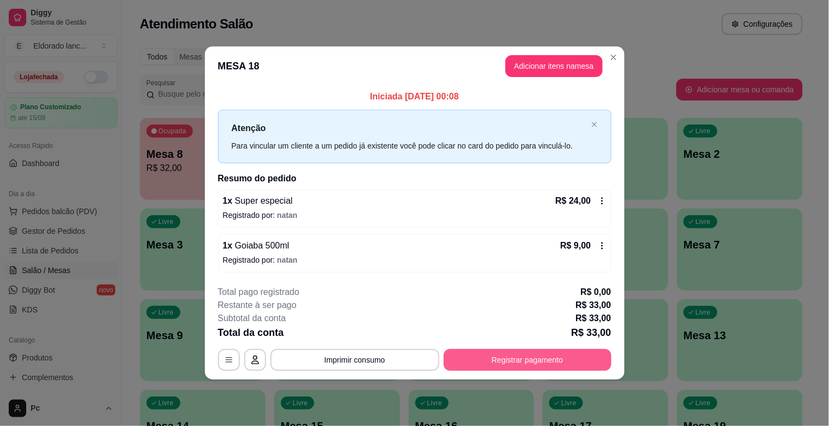
click at [524, 357] on button "Registrar pagamento" at bounding box center [528, 360] width 168 height 22
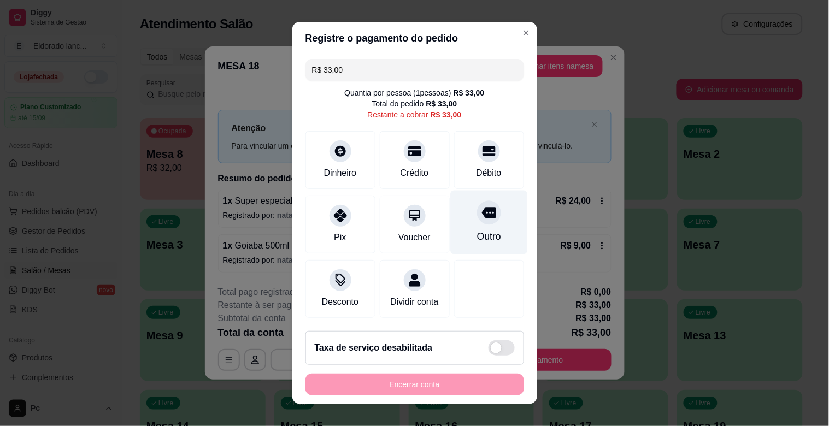
click at [483, 219] on div "Outro" at bounding box center [488, 223] width 77 height 64
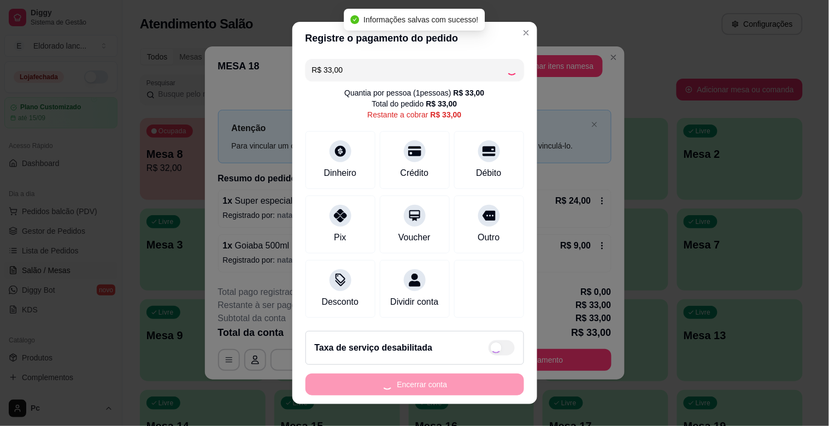
type input "R$ 0,00"
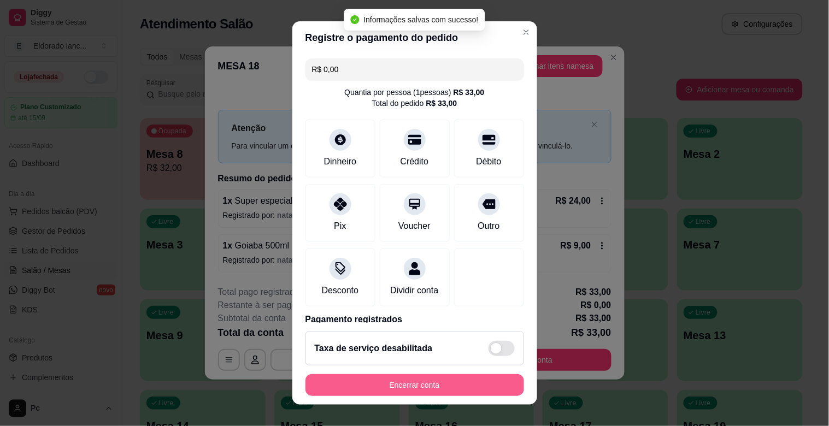
click at [450, 385] on button "Encerrar conta" at bounding box center [415, 385] width 219 height 22
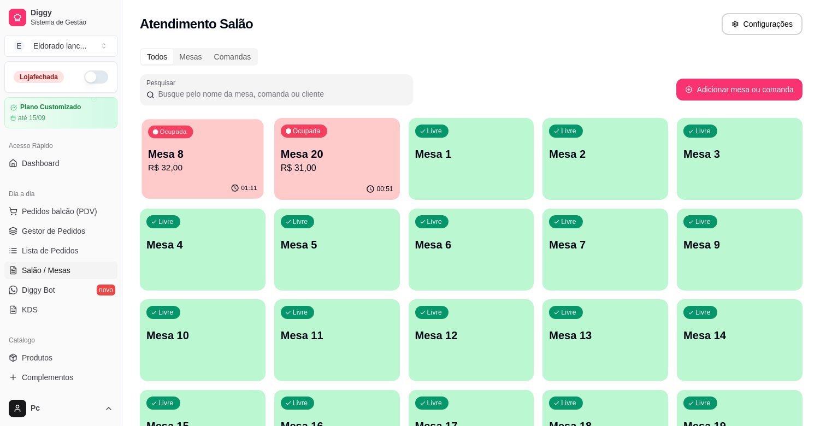
click at [220, 172] on p "R$ 32,00" at bounding box center [202, 168] width 109 height 13
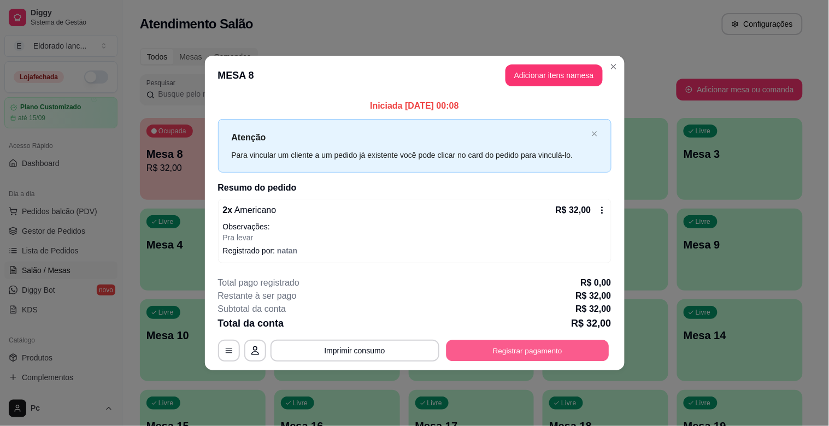
click at [544, 346] on button "Registrar pagamento" at bounding box center [527, 350] width 163 height 21
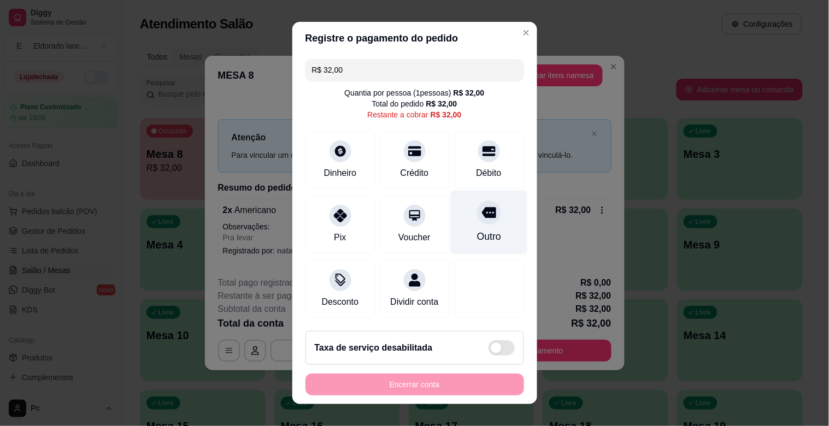
click at [477, 220] on div at bounding box center [489, 213] width 24 height 24
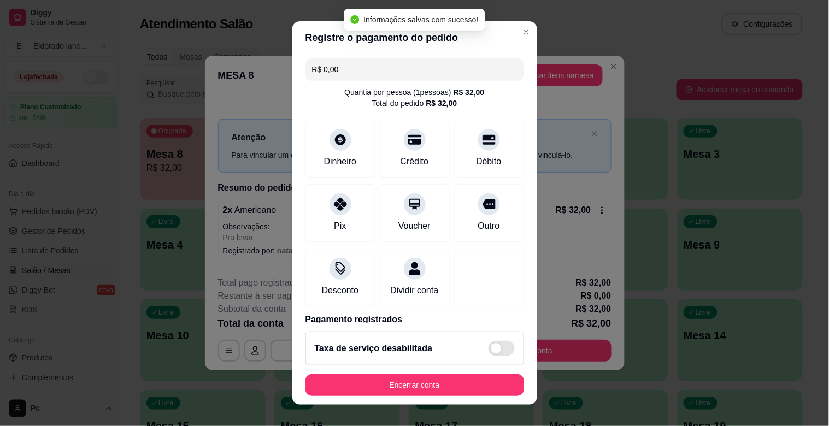
type input "R$ 0,00"
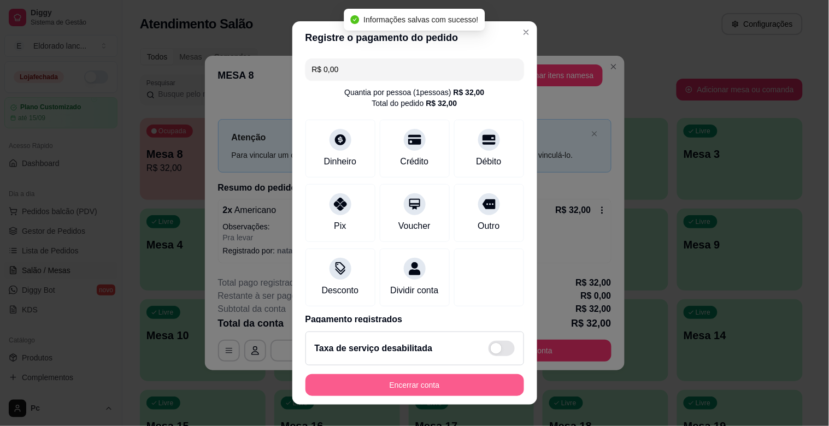
click at [476, 382] on button "Encerrar conta" at bounding box center [415, 385] width 219 height 22
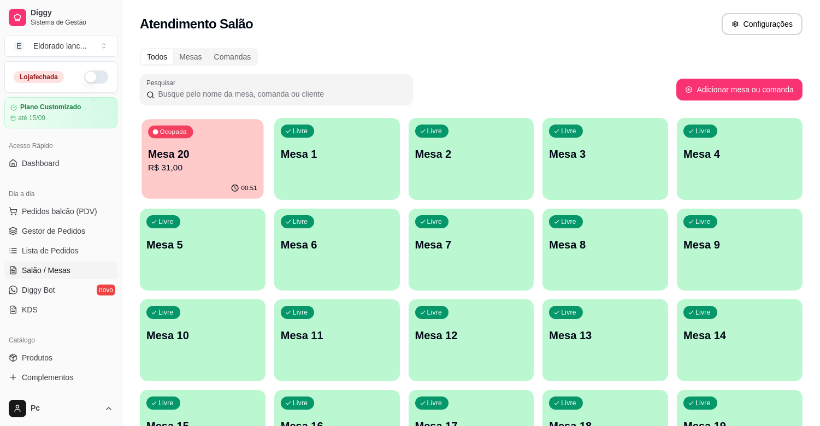
click at [154, 179] on div "00:51" at bounding box center [203, 188] width 122 height 21
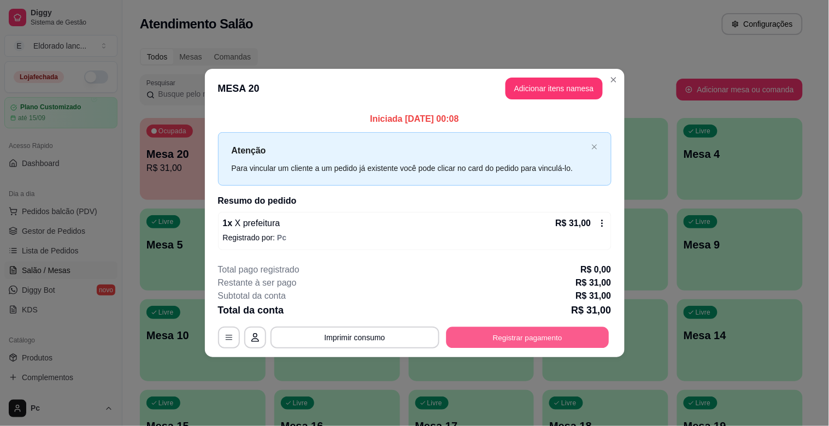
click at [512, 339] on button "Registrar pagamento" at bounding box center [527, 337] width 163 height 21
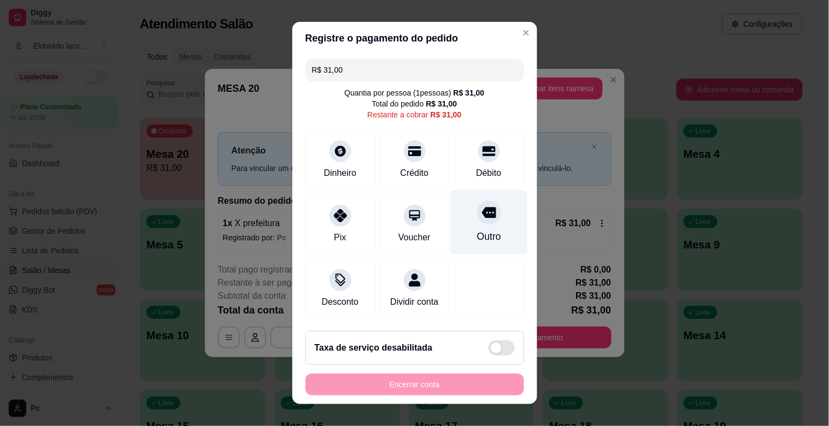
click at [461, 244] on div "Outro" at bounding box center [488, 223] width 77 height 64
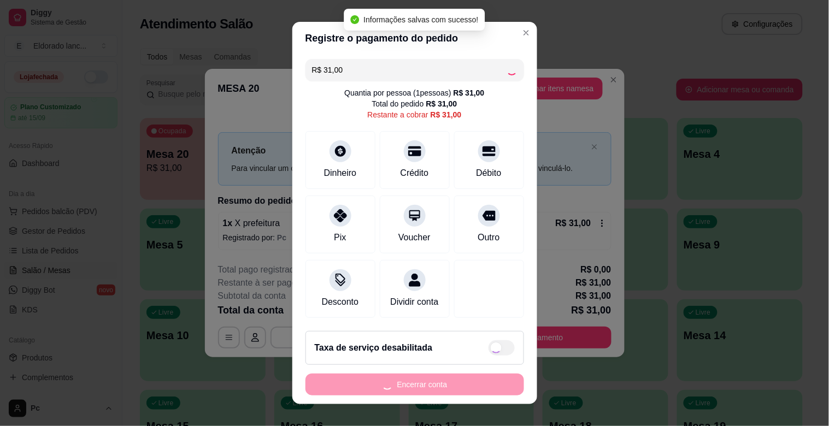
type input "R$ 0,00"
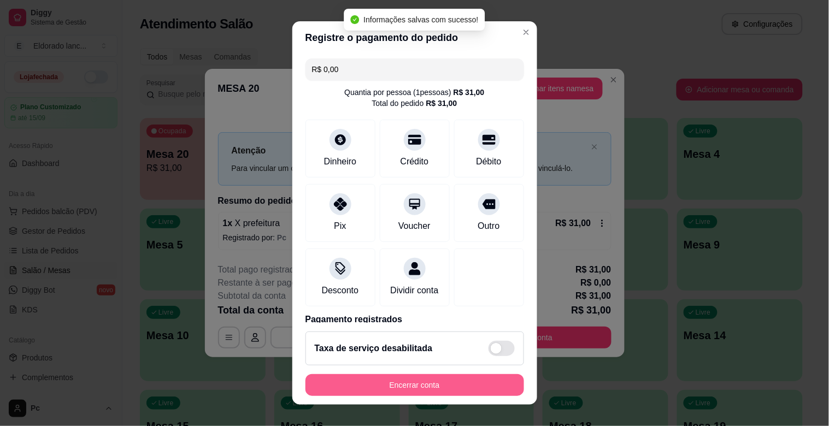
click at [457, 387] on button "Encerrar conta" at bounding box center [415, 385] width 219 height 22
